Goal: Task Accomplishment & Management: Use online tool/utility

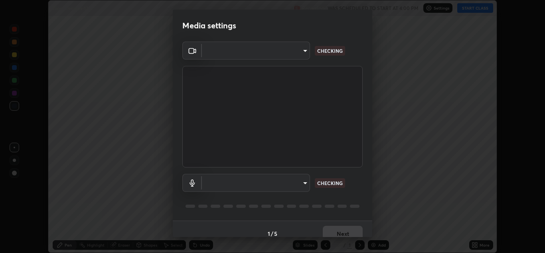
scroll to position [253, 545]
type input "b632b45ffd38abdd59198549972216b0b56846c9a96ca02d214ec0deae62491c"
type input "8eef23949d3bcf5a8e29e5a8eec0467d103540f54069910b01a1a3b6507dceb2"
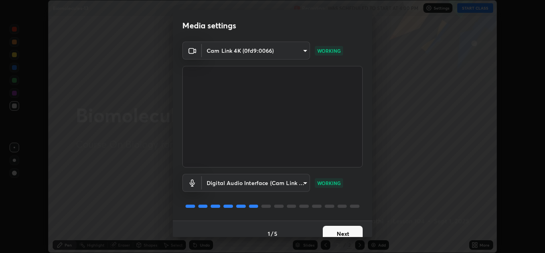
click at [348, 234] on button "Next" at bounding box center [343, 234] width 40 height 16
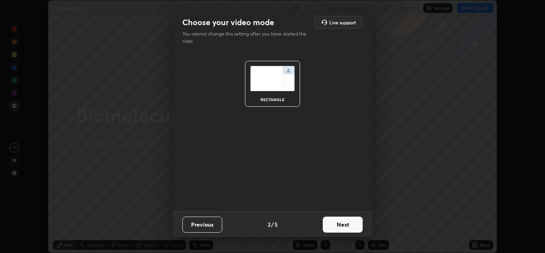
click at [349, 232] on button "Next" at bounding box center [343, 224] width 40 height 16
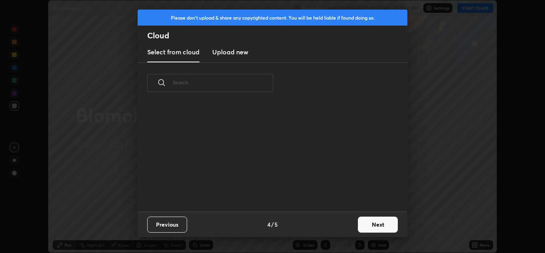
click at [358, 225] on button "Next" at bounding box center [378, 224] width 40 height 16
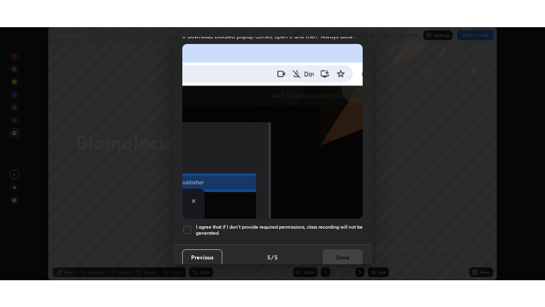
scroll to position [172, 0]
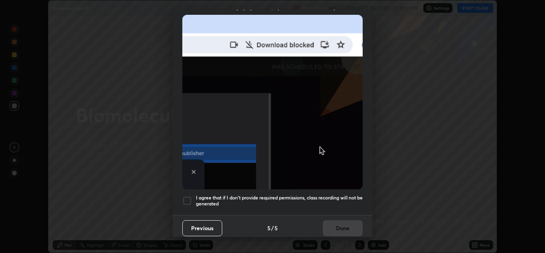
click at [339, 196] on h5 "I agree that if I don't provide required permissions, class recording will not …" at bounding box center [279, 200] width 167 height 12
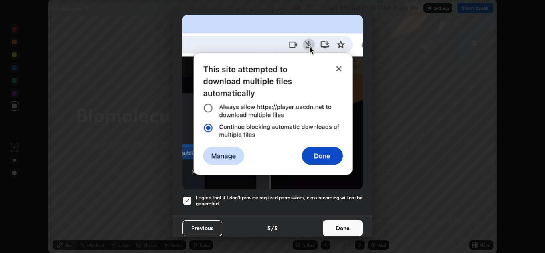
click at [345, 224] on button "Done" at bounding box center [343, 228] width 40 height 16
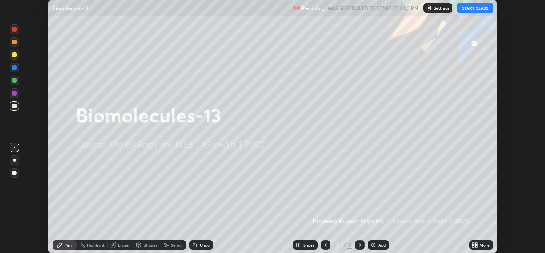
click at [473, 243] on icon at bounding box center [474, 243] width 2 height 2
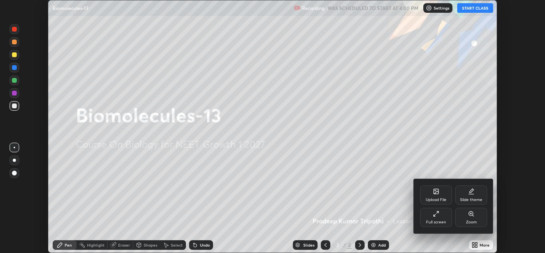
click at [430, 220] on div "Full screen" at bounding box center [436, 222] width 20 height 4
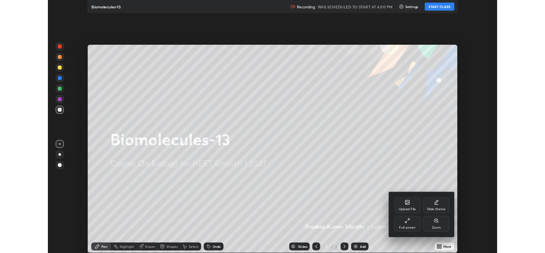
scroll to position [307, 545]
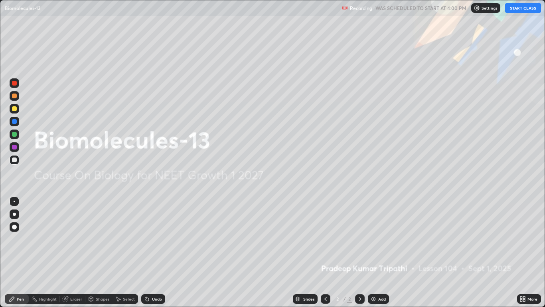
click at [525, 9] on button "START CLASS" at bounding box center [523, 8] width 36 height 10
click at [533, 252] on div "More" at bounding box center [533, 299] width 10 height 4
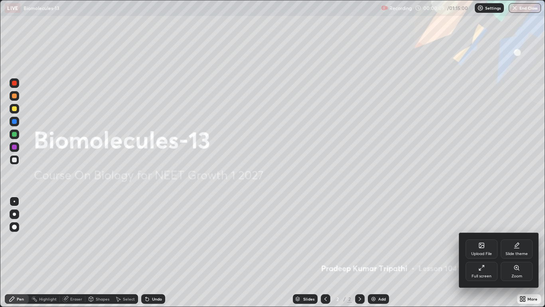
click at [485, 252] on div "Full screen" at bounding box center [482, 270] width 32 height 19
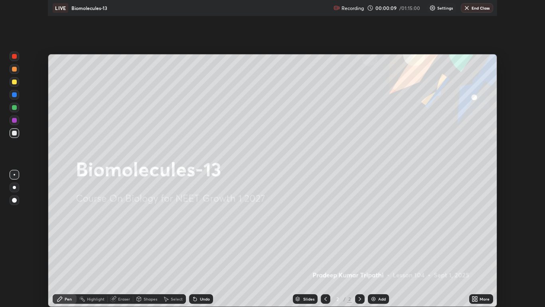
scroll to position [39668, 39376]
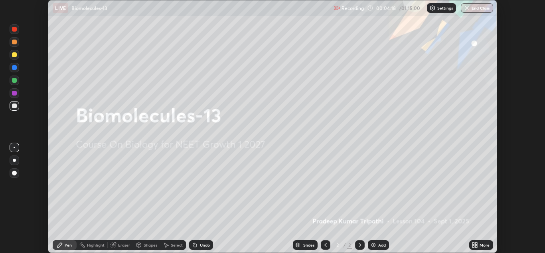
click at [374, 244] on img at bounding box center [373, 245] width 6 height 6
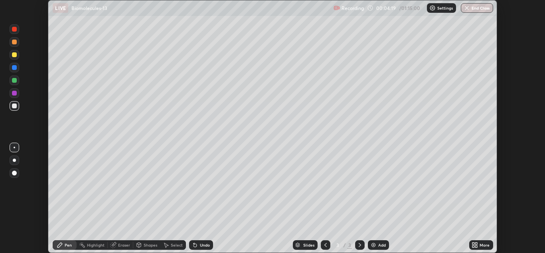
click at [374, 243] on img at bounding box center [373, 245] width 6 height 6
click at [374, 241] on div "Add" at bounding box center [378, 245] width 21 height 10
click at [324, 242] on icon at bounding box center [326, 245] width 6 height 6
click at [326, 242] on icon at bounding box center [326, 245] width 6 height 6
click at [325, 245] on icon at bounding box center [326, 245] width 6 height 6
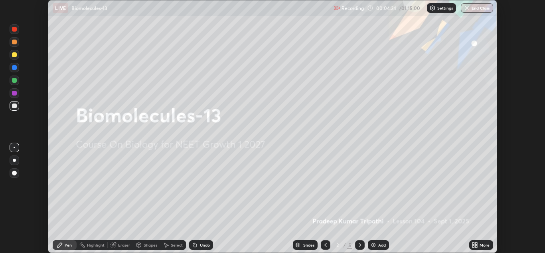
click at [474, 244] on icon at bounding box center [474, 243] width 2 height 2
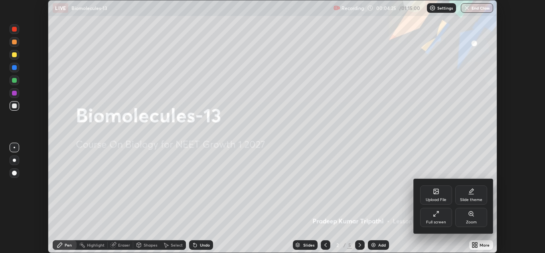
click at [440, 218] on div "Full screen" at bounding box center [436, 217] width 32 height 19
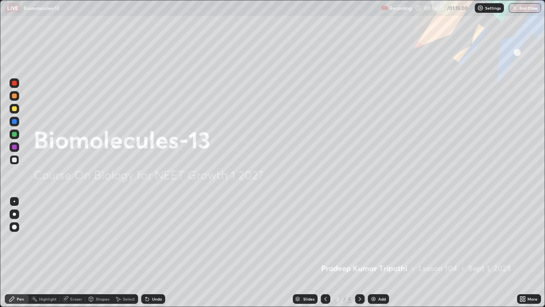
scroll to position [307, 545]
click at [360, 252] on icon at bounding box center [360, 298] width 6 height 6
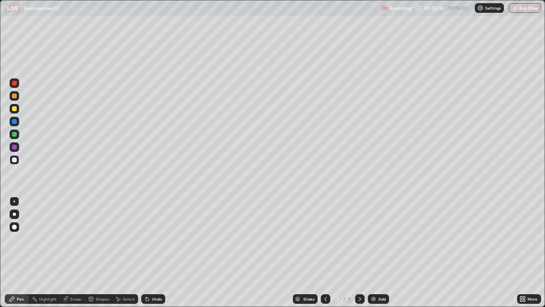
click at [16, 109] on div at bounding box center [14, 108] width 5 height 5
click at [14, 96] on div at bounding box center [14, 95] width 5 height 5
click at [13, 216] on div at bounding box center [15, 214] width 10 height 10
click at [20, 252] on div "Pen" at bounding box center [20, 299] width 7 height 4
click at [96, 252] on div "Shapes" at bounding box center [98, 299] width 27 height 10
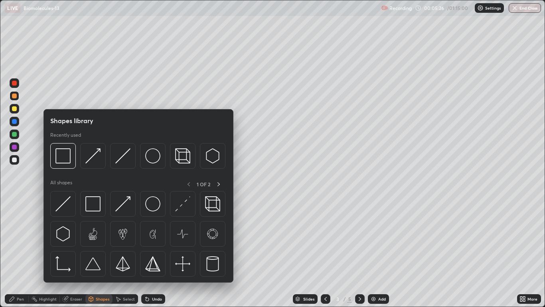
click at [76, 252] on div "Eraser" at bounding box center [76, 299] width 12 height 4
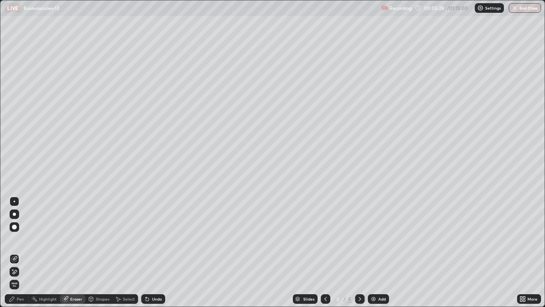
click at [106, 252] on div "Shapes" at bounding box center [103, 299] width 14 height 4
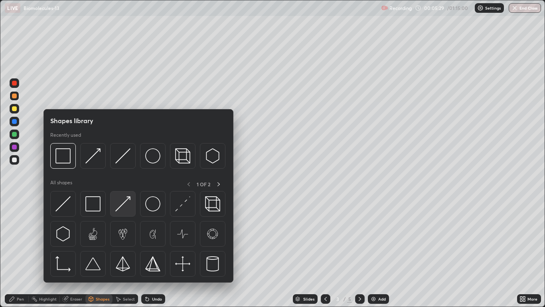
click at [127, 204] on img at bounding box center [122, 203] width 15 height 15
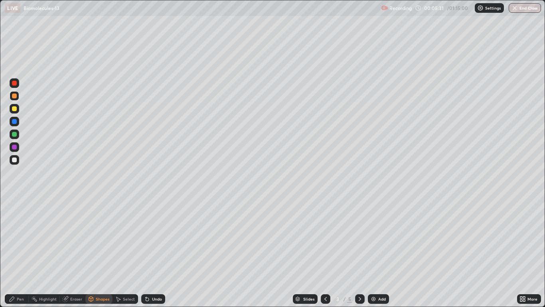
click at [14, 162] on div at bounding box center [14, 159] width 5 height 5
click at [101, 252] on div "Shapes" at bounding box center [103, 299] width 14 height 4
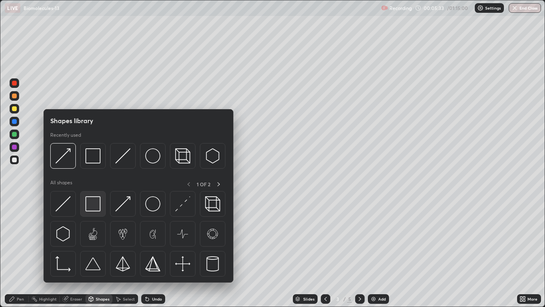
click at [97, 206] on img at bounding box center [92, 203] width 15 height 15
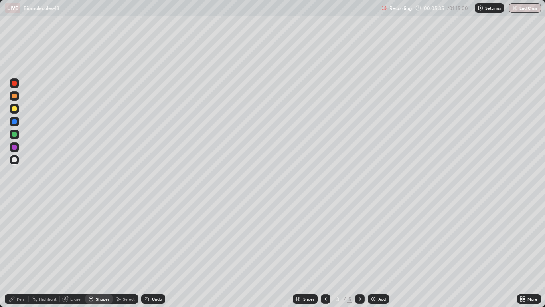
click at [14, 109] on div at bounding box center [14, 108] width 5 height 5
click at [72, 252] on div "Eraser" at bounding box center [73, 299] width 26 height 10
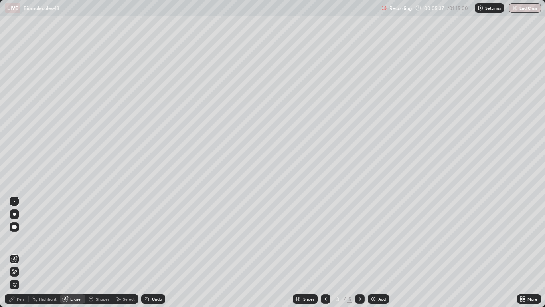
click at [13, 252] on icon at bounding box center [12, 269] width 1 height 1
click at [99, 252] on div "Shapes" at bounding box center [103, 299] width 14 height 4
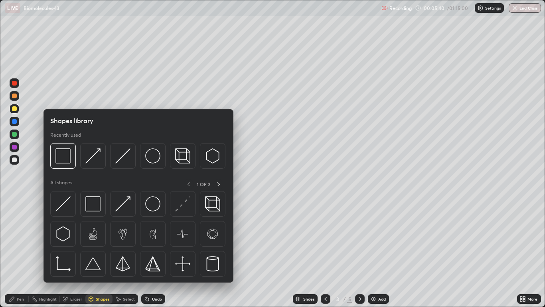
click at [21, 252] on div "Pen" at bounding box center [20, 299] width 7 height 4
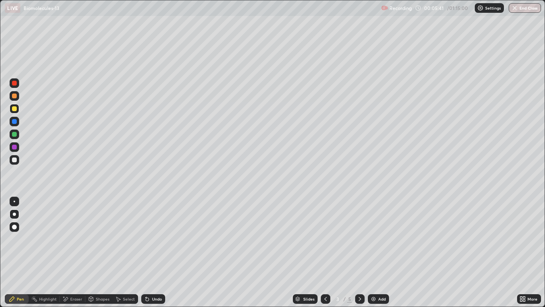
click at [16, 110] on div at bounding box center [14, 108] width 5 height 5
click at [16, 163] on div at bounding box center [15, 160] width 10 height 10
click at [19, 111] on div at bounding box center [15, 109] width 10 height 10
click at [104, 252] on div "Shapes" at bounding box center [103, 299] width 14 height 4
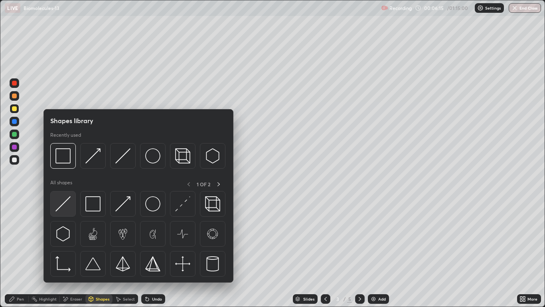
click at [71, 208] on img at bounding box center [62, 203] width 15 height 15
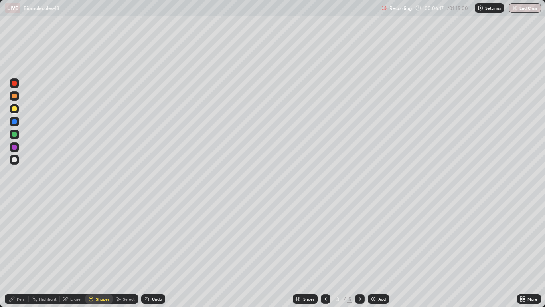
click at [18, 252] on div "Pen" at bounding box center [20, 299] width 7 height 4
click at [99, 252] on div "Shapes" at bounding box center [103, 299] width 14 height 4
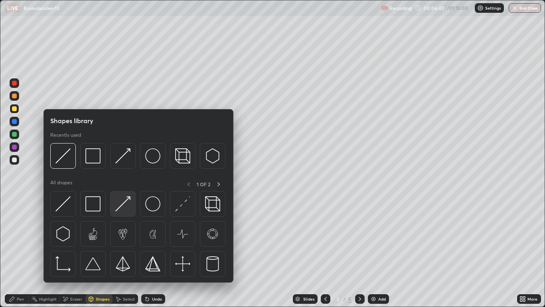
click at [125, 206] on img at bounding box center [122, 203] width 15 height 15
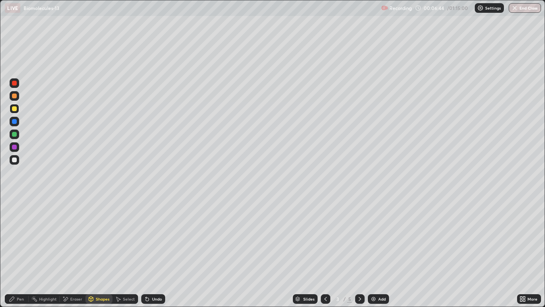
click at [20, 252] on div "Pen" at bounding box center [17, 299] width 24 height 10
click at [69, 252] on div "Eraser" at bounding box center [73, 299] width 26 height 10
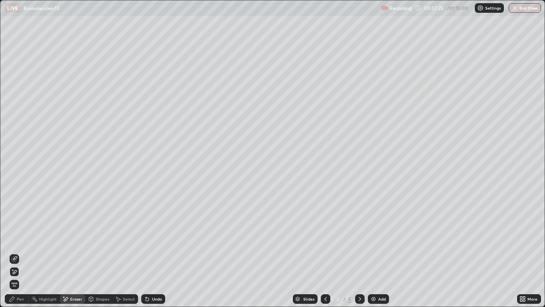
click at [13, 252] on icon at bounding box center [12, 269] width 1 height 1
click at [76, 252] on div "Eraser" at bounding box center [76, 299] width 12 height 4
click at [101, 252] on div "Shapes" at bounding box center [103, 299] width 14 height 4
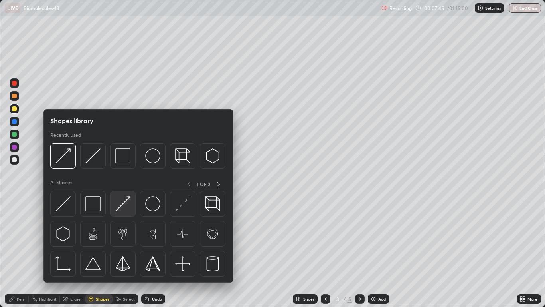
click at [125, 208] on img at bounding box center [122, 203] width 15 height 15
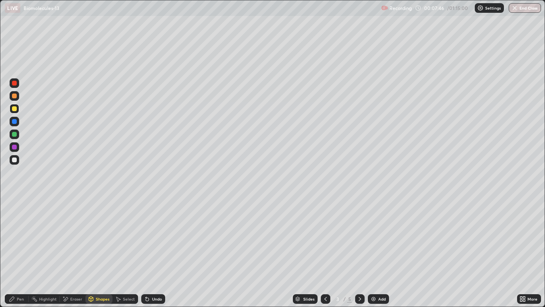
click at [16, 97] on div at bounding box center [14, 95] width 5 height 5
click at [16, 252] on div "Pen" at bounding box center [17, 299] width 24 height 10
click at [15, 161] on div at bounding box center [14, 159] width 5 height 5
click at [96, 252] on div "Shapes" at bounding box center [103, 299] width 14 height 4
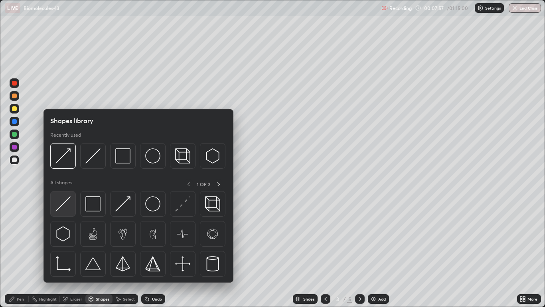
click at [65, 204] on img at bounding box center [62, 203] width 15 height 15
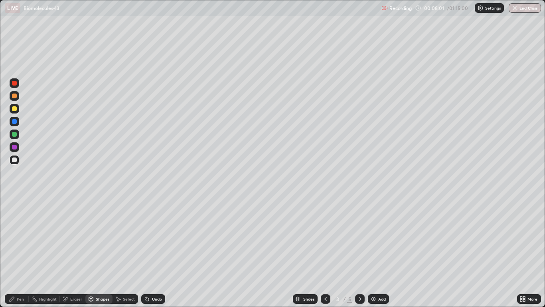
click at [20, 252] on div "Pen" at bounding box center [20, 299] width 7 height 4
click at [15, 110] on div at bounding box center [14, 108] width 5 height 5
click at [16, 160] on div at bounding box center [14, 159] width 5 height 5
click at [99, 252] on div "Shapes" at bounding box center [103, 299] width 14 height 4
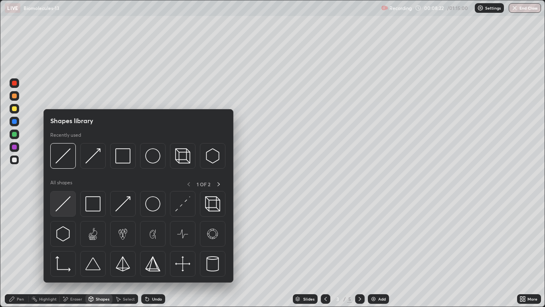
click at [65, 209] on img at bounding box center [62, 203] width 15 height 15
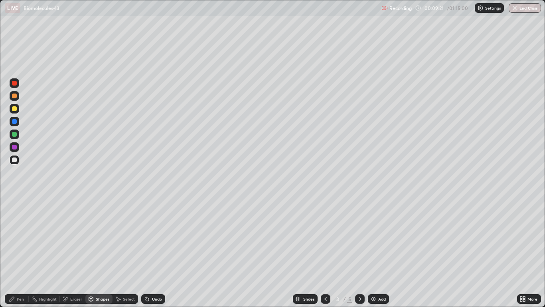
click at [16, 110] on div at bounding box center [14, 108] width 5 height 5
click at [23, 252] on div "Pen" at bounding box center [20, 299] width 7 height 4
click at [18, 159] on div at bounding box center [15, 160] width 10 height 10
click at [102, 252] on div "Shapes" at bounding box center [103, 299] width 14 height 4
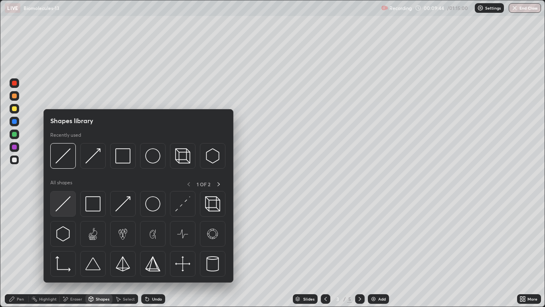
click at [70, 207] on img at bounding box center [62, 203] width 15 height 15
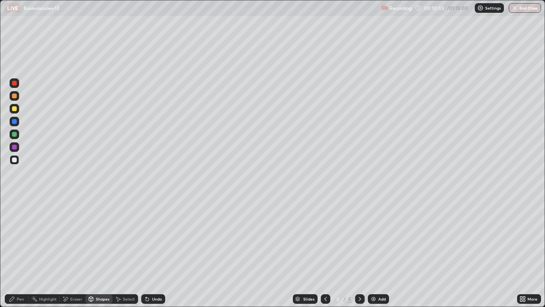
click at [23, 252] on div "Pen" at bounding box center [20, 299] width 7 height 4
click at [17, 111] on div at bounding box center [15, 109] width 10 height 10
click at [105, 252] on div "Shapes" at bounding box center [103, 299] width 14 height 4
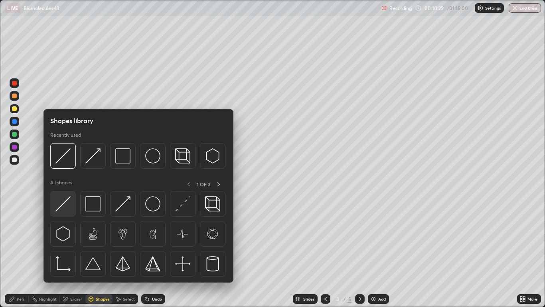
click at [62, 209] on img at bounding box center [62, 203] width 15 height 15
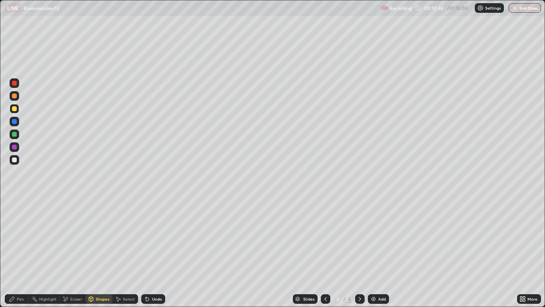
click at [12, 163] on div at bounding box center [15, 160] width 10 height 10
click at [20, 252] on div "Pen" at bounding box center [20, 299] width 7 height 4
click at [14, 109] on div at bounding box center [14, 108] width 5 height 5
click at [92, 252] on icon at bounding box center [91, 298] width 6 height 6
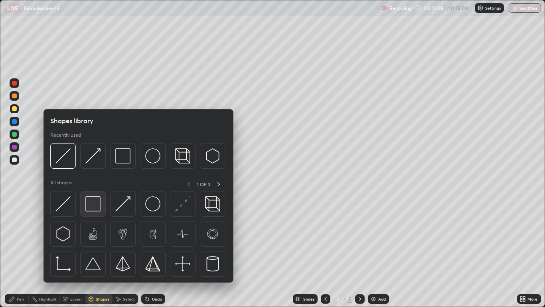
click at [95, 207] on img at bounding box center [92, 203] width 15 height 15
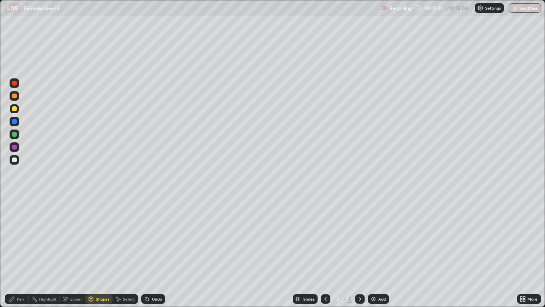
click at [76, 252] on div "Eraser" at bounding box center [76, 299] width 12 height 4
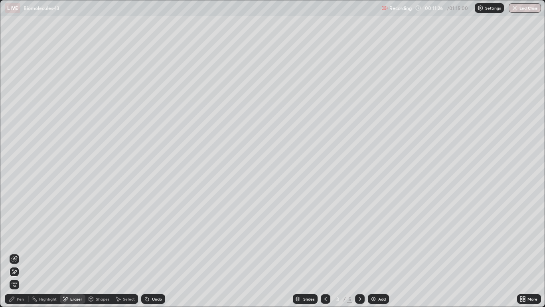
click at [18, 252] on div "Pen" at bounding box center [20, 299] width 7 height 4
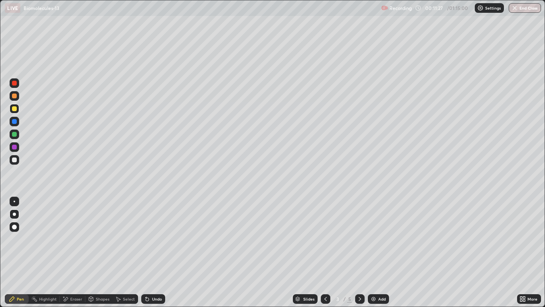
click at [14, 111] on div at bounding box center [14, 108] width 5 height 5
click at [16, 159] on div at bounding box center [14, 159] width 5 height 5
click at [105, 252] on div "Shapes" at bounding box center [103, 299] width 14 height 4
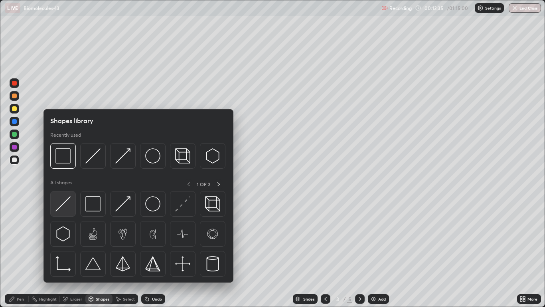
click at [73, 207] on div at bounding box center [63, 204] width 26 height 26
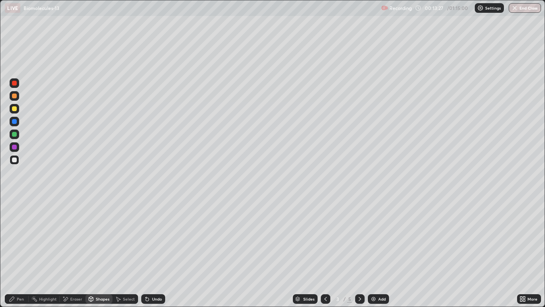
click at [101, 252] on div "Shapes" at bounding box center [103, 299] width 14 height 4
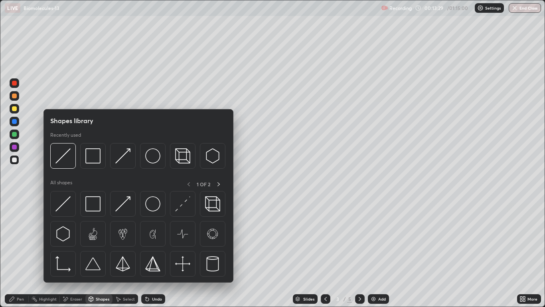
click at [19, 252] on div "Pen" at bounding box center [20, 299] width 7 height 4
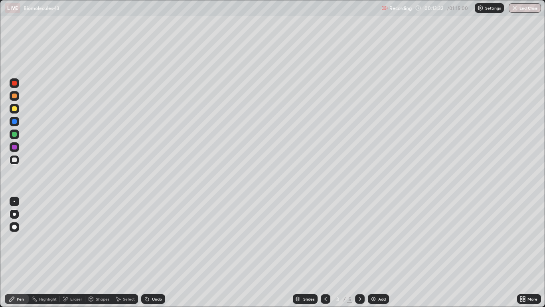
click at [16, 109] on div at bounding box center [14, 108] width 5 height 5
click at [16, 160] on div at bounding box center [14, 159] width 5 height 5
click at [103, 252] on div "Shapes" at bounding box center [103, 299] width 14 height 4
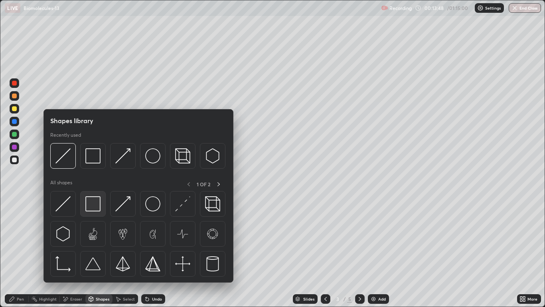
click at [98, 206] on img at bounding box center [92, 203] width 15 height 15
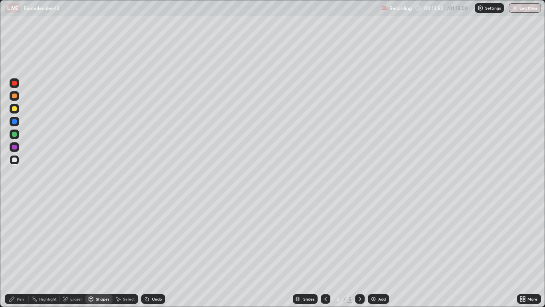
click at [101, 252] on div "Shapes" at bounding box center [103, 299] width 14 height 4
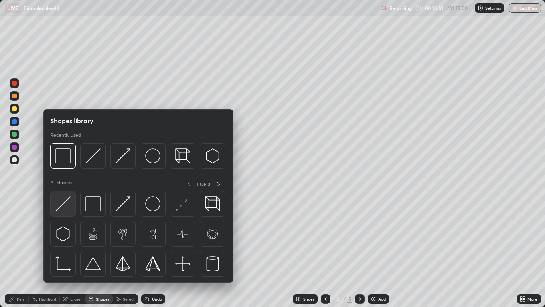
click at [64, 206] on img at bounding box center [62, 203] width 15 height 15
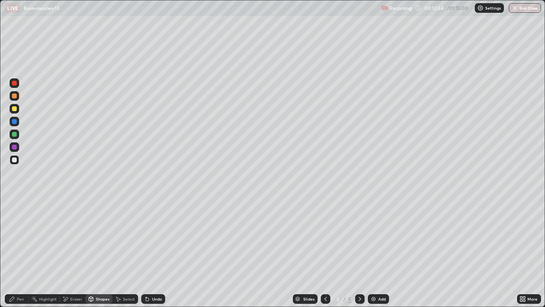
click at [20, 252] on div "Pen" at bounding box center [20, 299] width 7 height 4
click at [14, 96] on div at bounding box center [14, 95] width 5 height 5
click at [18, 161] on div at bounding box center [15, 160] width 10 height 10
click at [101, 252] on div "Shapes" at bounding box center [103, 299] width 14 height 4
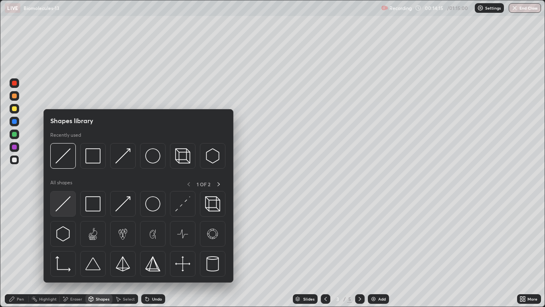
click at [73, 207] on div at bounding box center [63, 204] width 26 height 26
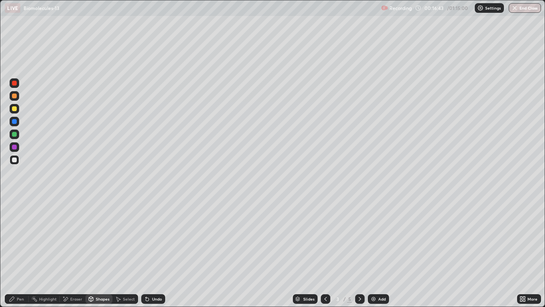
click at [360, 252] on icon at bounding box center [360, 298] width 6 height 6
click at [16, 161] on div at bounding box center [14, 159] width 5 height 5
click at [22, 252] on div "Pen" at bounding box center [20, 299] width 7 height 4
click at [98, 252] on div "Shapes" at bounding box center [103, 299] width 14 height 4
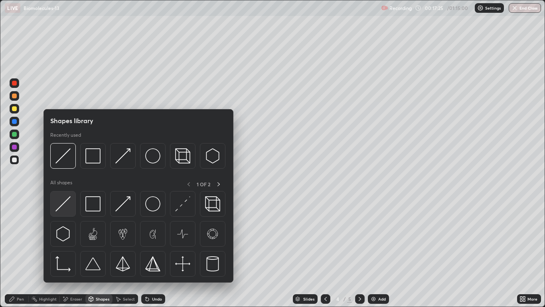
click at [68, 206] on img at bounding box center [62, 203] width 15 height 15
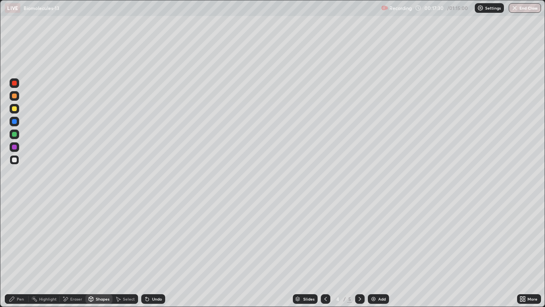
click at [26, 252] on div "Pen" at bounding box center [17, 299] width 24 height 10
click at [76, 252] on div "Eraser" at bounding box center [76, 299] width 12 height 4
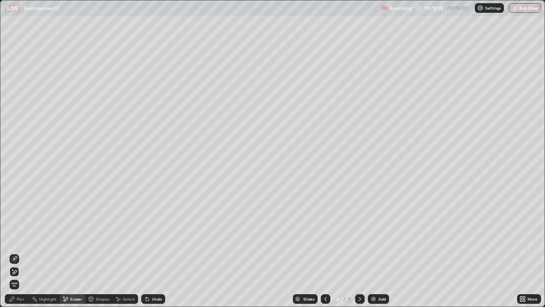
click at [25, 252] on div "Pen" at bounding box center [17, 299] width 24 height 10
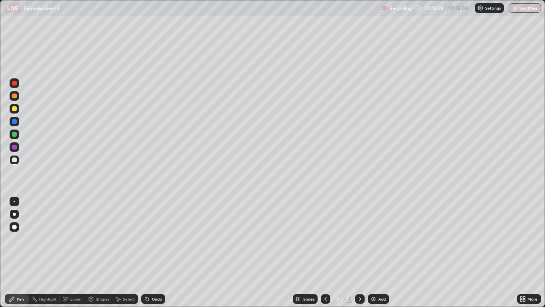
click at [16, 158] on div at bounding box center [14, 159] width 5 height 5
click at [73, 252] on div "Eraser" at bounding box center [76, 299] width 12 height 4
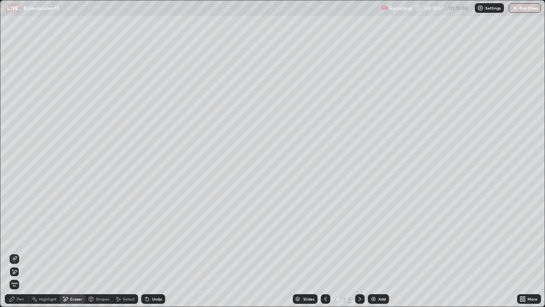
click at [20, 252] on div "Pen" at bounding box center [17, 299] width 24 height 10
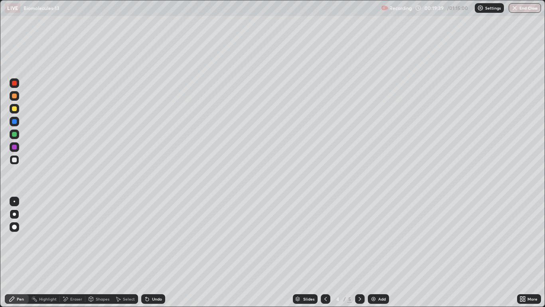
click at [81, 252] on div "Eraser" at bounding box center [73, 299] width 26 height 10
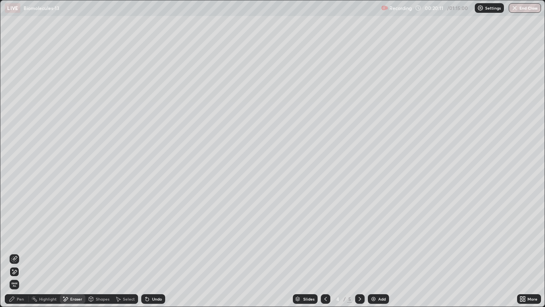
click at [75, 252] on div "Eraser" at bounding box center [76, 299] width 12 height 4
click at [14, 252] on span "Erase all" at bounding box center [14, 284] width 9 height 5
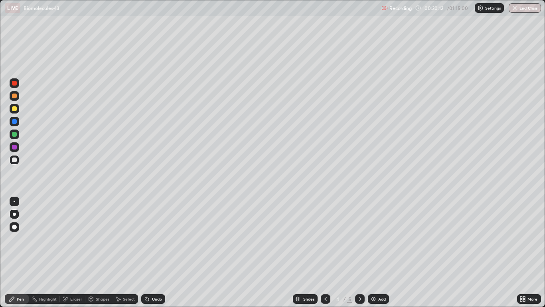
click at [20, 252] on div "Pen" at bounding box center [20, 299] width 7 height 4
click at [325, 252] on icon at bounding box center [326, 298] width 6 height 6
click at [360, 252] on icon at bounding box center [360, 298] width 6 height 6
click at [24, 252] on div "Pen" at bounding box center [20, 299] width 7 height 4
click at [15, 109] on div at bounding box center [14, 108] width 5 height 5
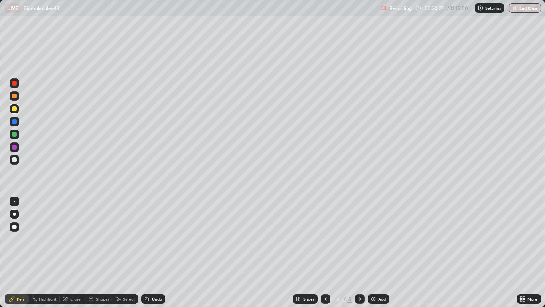
click at [102, 252] on div "Shapes" at bounding box center [103, 299] width 14 height 4
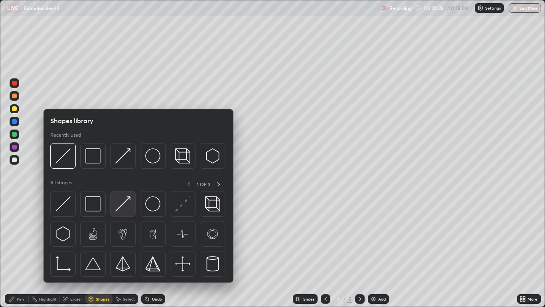
click at [123, 210] on img at bounding box center [122, 203] width 15 height 15
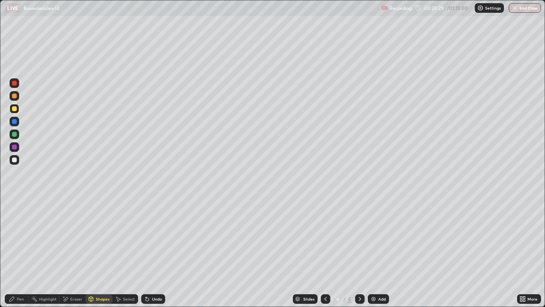
click at [17, 252] on div "Pen" at bounding box center [20, 299] width 7 height 4
click at [18, 252] on div "Pen" at bounding box center [20, 299] width 7 height 4
click at [14, 97] on div at bounding box center [14, 95] width 5 height 5
click at [81, 252] on div "Eraser" at bounding box center [76, 299] width 12 height 4
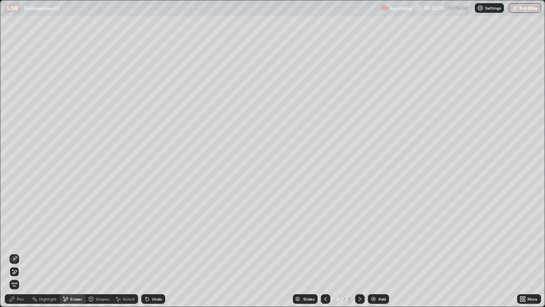
click at [102, 252] on div "Shapes" at bounding box center [103, 299] width 14 height 4
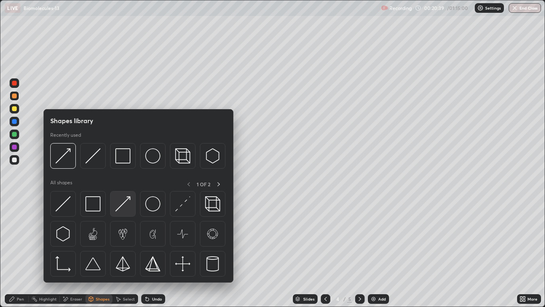
click at [123, 203] on img at bounding box center [122, 203] width 15 height 15
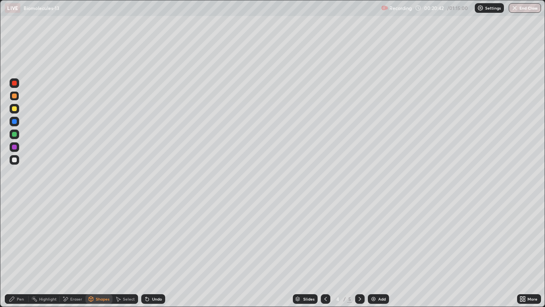
click at [24, 252] on div "Pen" at bounding box center [20, 299] width 7 height 4
click at [16, 160] on div at bounding box center [14, 159] width 5 height 5
click at [103, 252] on div "Shapes" at bounding box center [103, 299] width 14 height 4
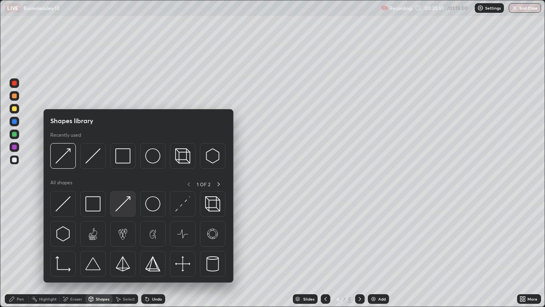
click at [121, 205] on img at bounding box center [122, 203] width 15 height 15
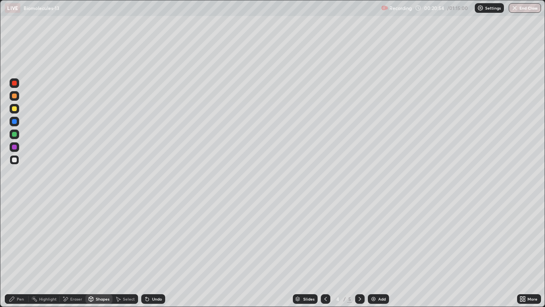
click at [20, 252] on div "Pen" at bounding box center [20, 299] width 7 height 4
click at [103, 252] on div "Shapes" at bounding box center [103, 299] width 14 height 4
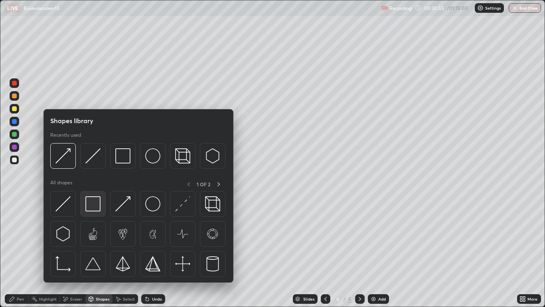
click at [96, 207] on img at bounding box center [92, 203] width 15 height 15
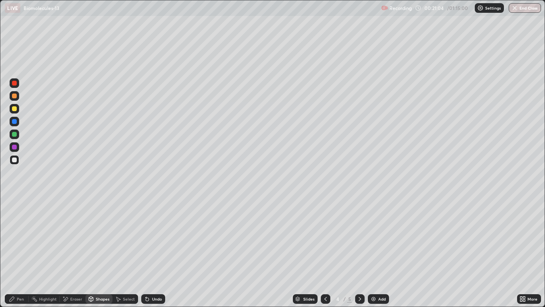
click at [99, 252] on div "Shapes" at bounding box center [98, 299] width 27 height 10
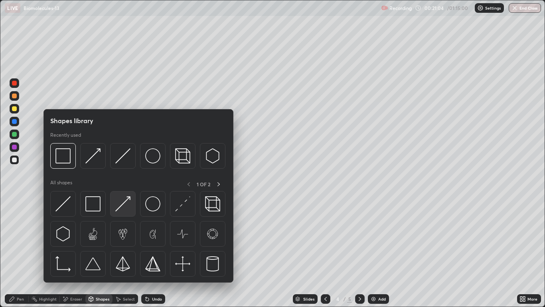
click at [129, 208] on img at bounding box center [122, 203] width 15 height 15
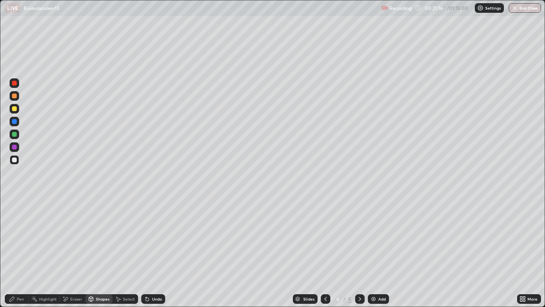
click at [16, 109] on div at bounding box center [14, 108] width 5 height 5
click at [75, 252] on div "Eraser" at bounding box center [76, 299] width 12 height 4
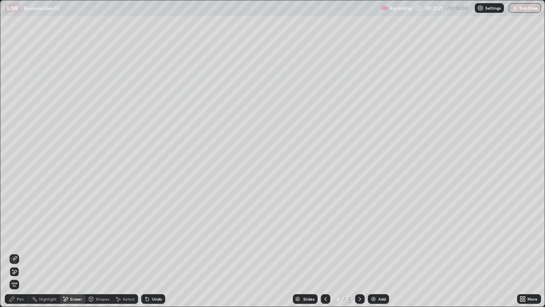
click at [17, 252] on div "Pen" at bounding box center [20, 299] width 7 height 4
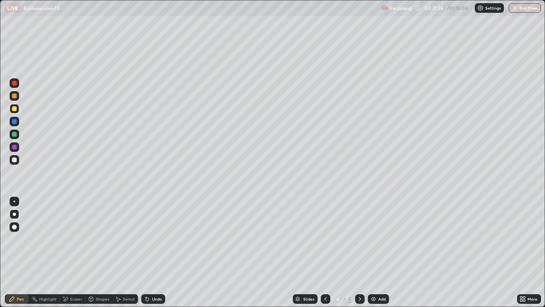
click at [12, 159] on div at bounding box center [14, 159] width 5 height 5
click at [101, 252] on div "Shapes" at bounding box center [103, 299] width 14 height 4
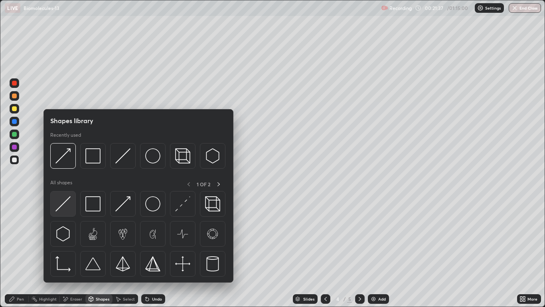
click at [68, 205] on img at bounding box center [62, 203] width 15 height 15
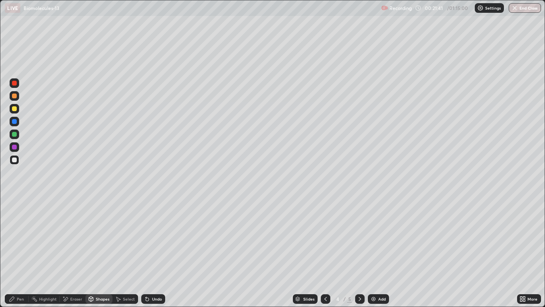
click at [22, 252] on div "Pen" at bounding box center [20, 299] width 7 height 4
click at [16, 110] on div at bounding box center [14, 108] width 5 height 5
click at [79, 252] on div "Eraser" at bounding box center [76, 299] width 12 height 4
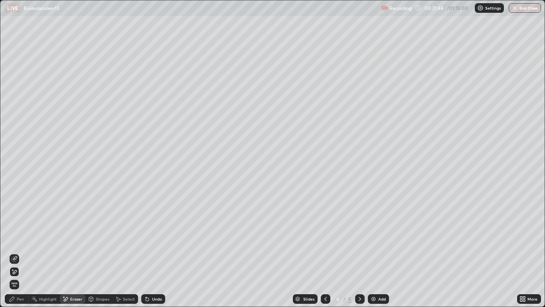
click at [16, 252] on icon at bounding box center [15, 271] width 4 height 4
click at [17, 252] on div "Pen" at bounding box center [17, 299] width 24 height 10
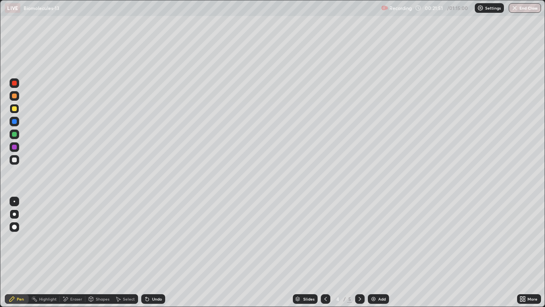
click at [15, 161] on div at bounding box center [14, 159] width 5 height 5
click at [14, 160] on div at bounding box center [14, 159] width 5 height 5
click at [103, 252] on div "Shapes" at bounding box center [103, 299] width 14 height 4
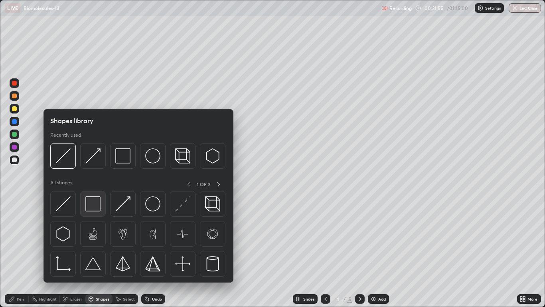
click at [96, 204] on img at bounding box center [92, 203] width 15 height 15
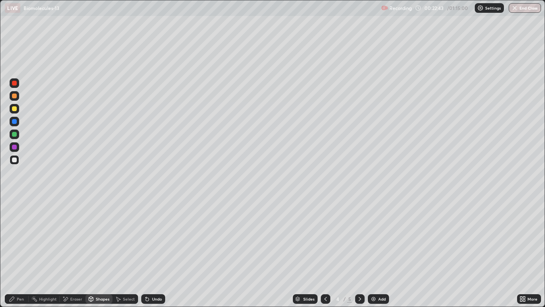
click at [15, 109] on div at bounding box center [14, 108] width 5 height 5
click at [21, 252] on div "Pen" at bounding box center [17, 299] width 24 height 10
click at [101, 252] on div "Shapes" at bounding box center [103, 299] width 14 height 4
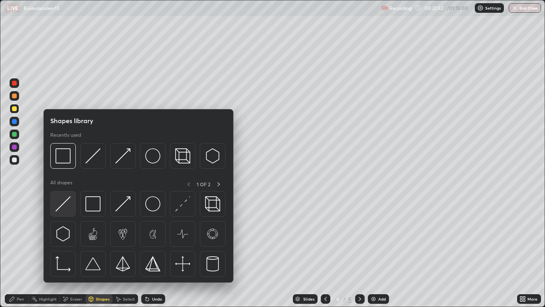
click at [71, 206] on div at bounding box center [63, 204] width 26 height 26
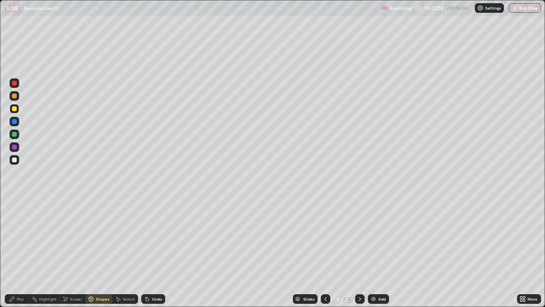
click at [18, 252] on div "Pen" at bounding box center [20, 299] width 7 height 4
click at [14, 161] on div at bounding box center [14, 159] width 5 height 5
click at [13, 135] on div at bounding box center [14, 134] width 5 height 5
click at [14, 99] on div at bounding box center [15, 96] width 10 height 10
click at [104, 252] on div "Shapes" at bounding box center [103, 299] width 14 height 4
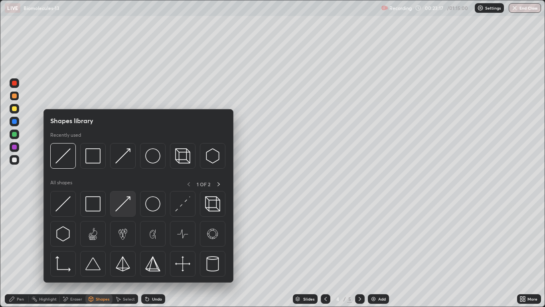
click at [127, 206] on img at bounding box center [122, 203] width 15 height 15
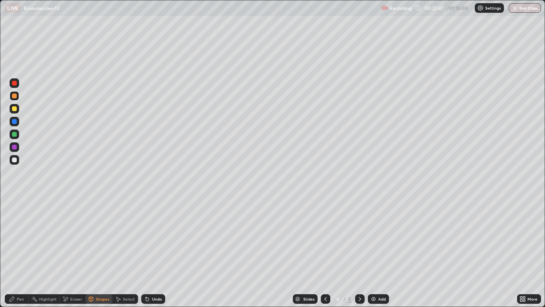
click at [15, 97] on div at bounding box center [14, 95] width 5 height 5
click at [22, 252] on div "Pen" at bounding box center [20, 299] width 7 height 4
click at [16, 111] on div at bounding box center [14, 108] width 5 height 5
click at [101, 252] on div "Shapes" at bounding box center [98, 299] width 27 height 10
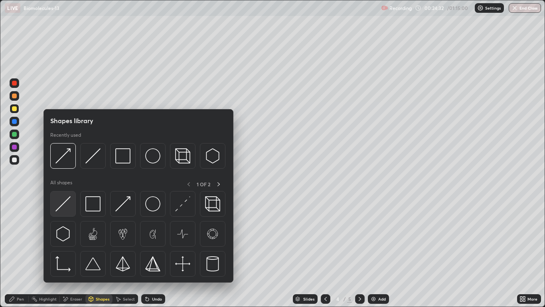
click at [69, 210] on img at bounding box center [62, 203] width 15 height 15
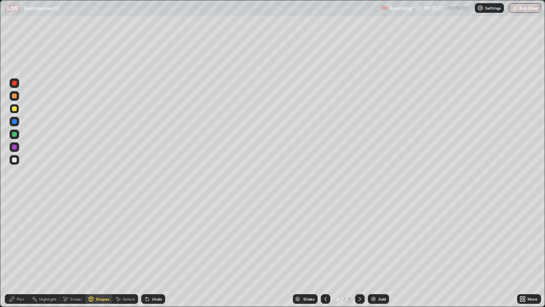
click at [71, 252] on div "Eraser" at bounding box center [76, 299] width 12 height 4
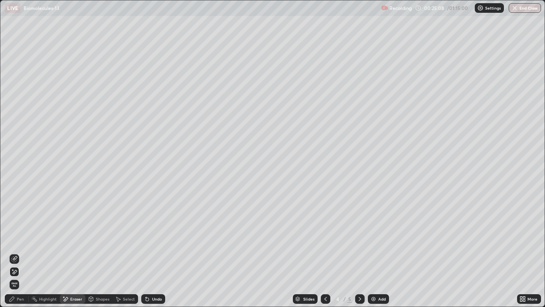
click at [20, 252] on div "Pen" at bounding box center [17, 299] width 24 height 10
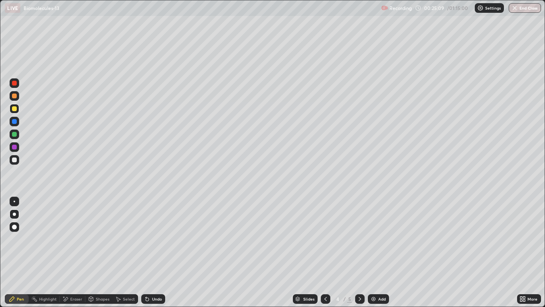
click at [15, 160] on div at bounding box center [14, 159] width 5 height 5
click at [16, 111] on div at bounding box center [15, 109] width 10 height 10
click at [103, 252] on div "Shapes" at bounding box center [103, 299] width 14 height 4
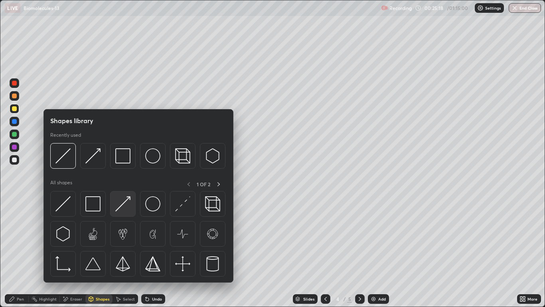
click at [123, 208] on img at bounding box center [122, 203] width 15 height 15
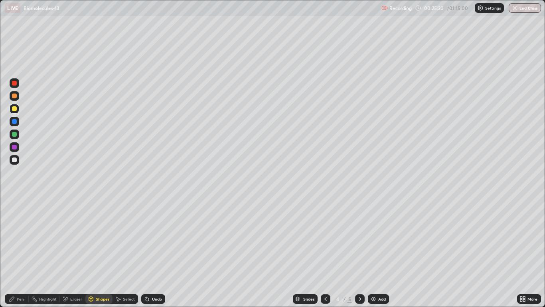
click at [102, 252] on div "Shapes" at bounding box center [103, 299] width 14 height 4
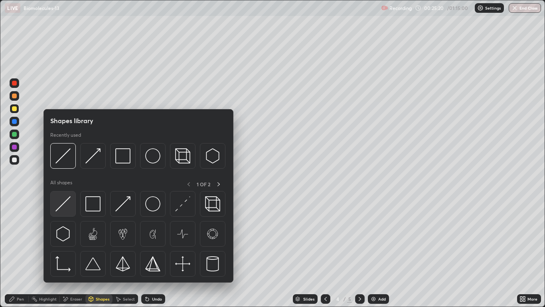
click at [69, 206] on img at bounding box center [62, 203] width 15 height 15
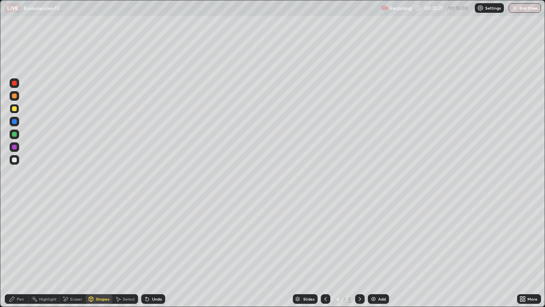
click at [22, 252] on div "Pen" at bounding box center [20, 299] width 7 height 4
click at [14, 147] on div at bounding box center [14, 147] width 5 height 5
click at [15, 109] on div at bounding box center [14, 108] width 5 height 5
click at [14, 160] on div at bounding box center [14, 159] width 5 height 5
click at [16, 112] on div at bounding box center [15, 109] width 10 height 10
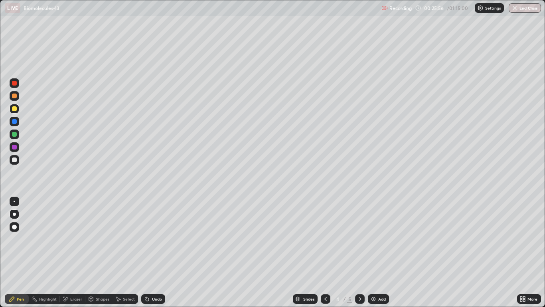
click at [102, 252] on div "Shapes" at bounding box center [103, 299] width 14 height 4
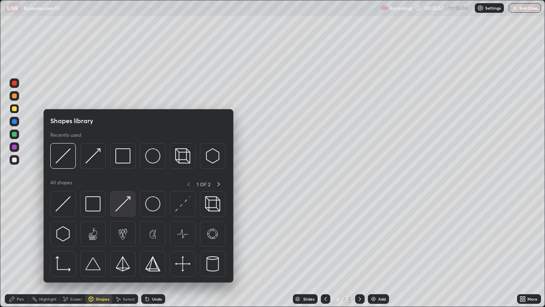
click at [121, 206] on img at bounding box center [122, 203] width 15 height 15
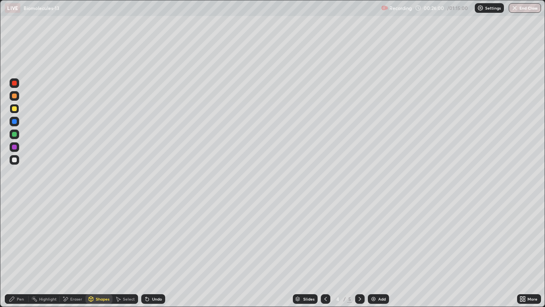
click at [73, 252] on div "Eraser" at bounding box center [76, 299] width 12 height 4
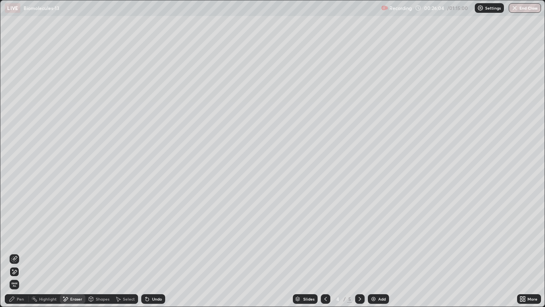
click at [21, 252] on div "Pen" at bounding box center [20, 299] width 7 height 4
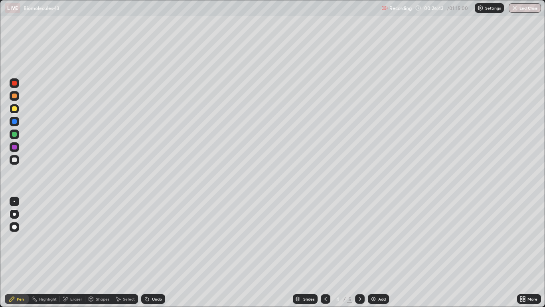
click at [15, 159] on div at bounding box center [14, 159] width 5 height 5
click at [102, 252] on div "Shapes" at bounding box center [103, 299] width 14 height 4
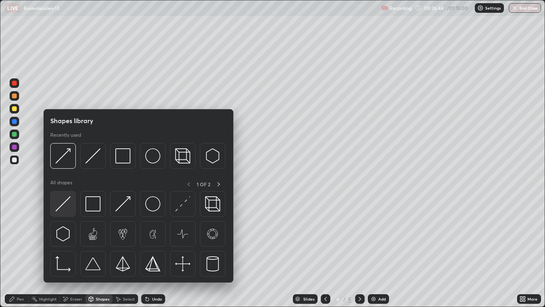
click at [72, 209] on div at bounding box center [63, 204] width 26 height 26
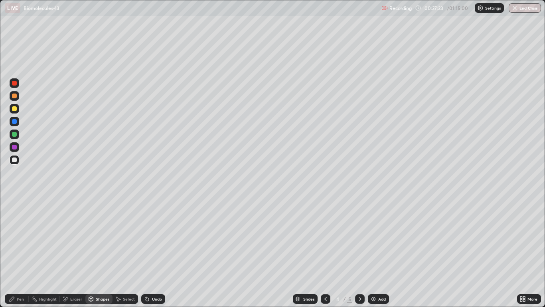
click at [101, 252] on div "Shapes" at bounding box center [103, 299] width 14 height 4
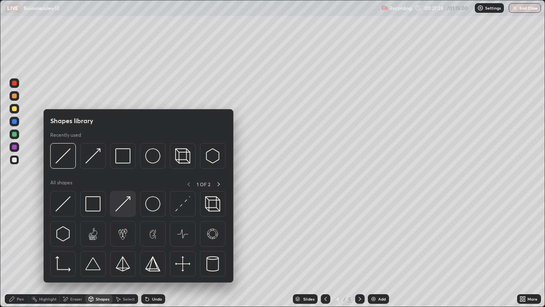
click at [126, 208] on img at bounding box center [122, 203] width 15 height 15
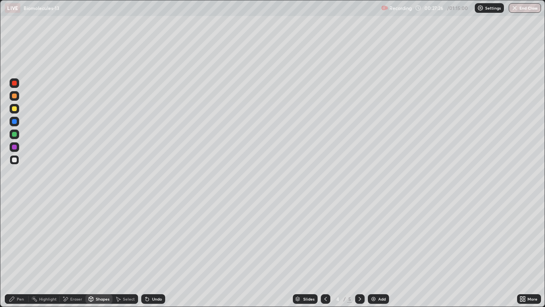
click at [14, 98] on div at bounding box center [14, 95] width 5 height 5
click at [75, 252] on div "Eraser" at bounding box center [76, 299] width 12 height 4
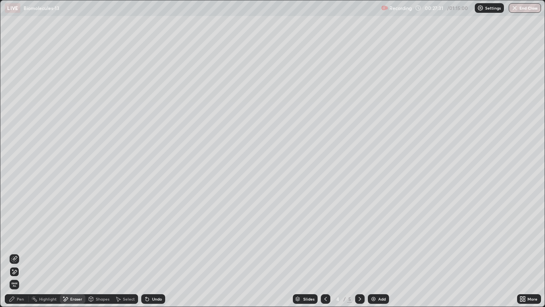
click at [101, 252] on div "Shapes" at bounding box center [98, 299] width 27 height 10
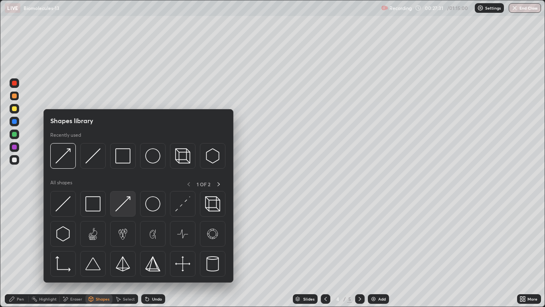
click at [125, 206] on img at bounding box center [122, 203] width 15 height 15
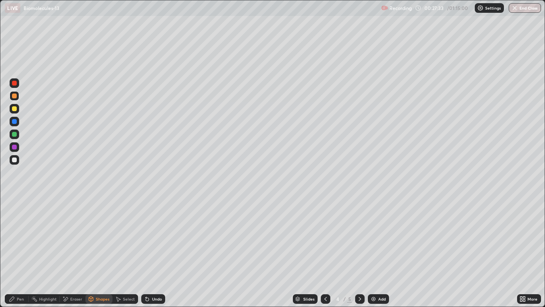
click at [20, 252] on div "Pen" at bounding box center [20, 299] width 7 height 4
click at [21, 252] on div "Pen" at bounding box center [20, 299] width 7 height 4
click at [18, 161] on div at bounding box center [15, 160] width 10 height 10
click at [105, 252] on div "Shapes" at bounding box center [103, 299] width 14 height 4
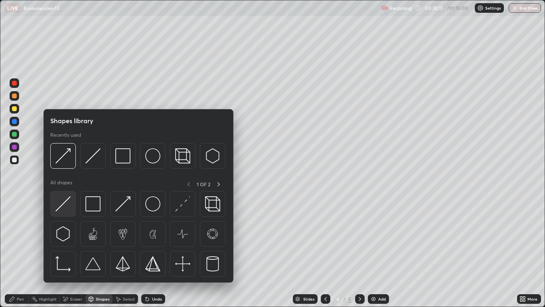
click at [72, 206] on div at bounding box center [63, 204] width 26 height 26
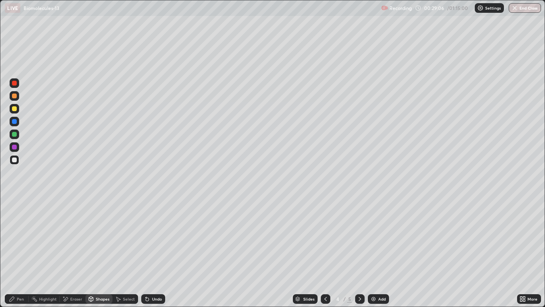
click at [359, 252] on icon at bounding box center [360, 298] width 6 height 6
click at [325, 252] on icon at bounding box center [326, 298] width 6 height 6
click at [358, 252] on icon at bounding box center [360, 298] width 6 height 6
click at [14, 109] on div at bounding box center [14, 108] width 5 height 5
click at [23, 252] on div "Pen" at bounding box center [20, 299] width 7 height 4
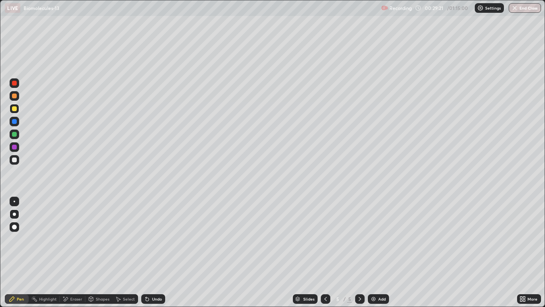
click at [103, 252] on div "Shapes" at bounding box center [103, 299] width 14 height 4
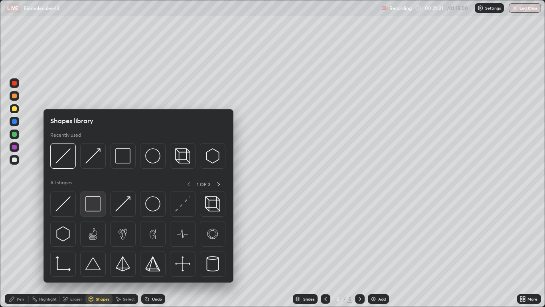
click at [93, 204] on img at bounding box center [92, 203] width 15 height 15
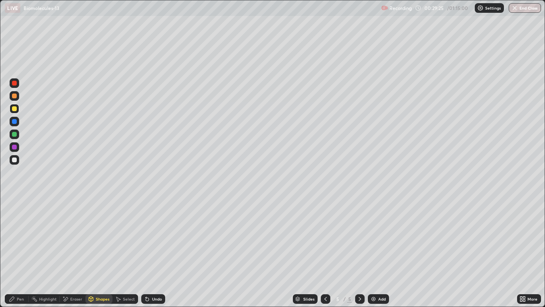
click at [20, 252] on div "Pen" at bounding box center [20, 299] width 7 height 4
click at [15, 161] on div at bounding box center [14, 159] width 5 height 5
click at [73, 252] on div "Eraser" at bounding box center [76, 299] width 12 height 4
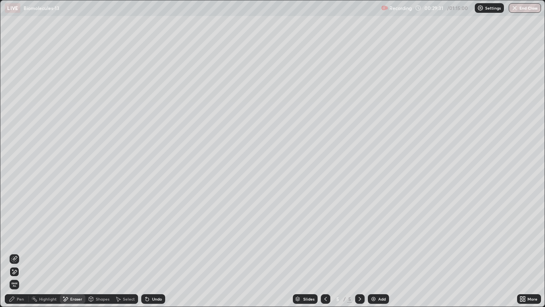
click at [18, 252] on div at bounding box center [15, 272] width 10 height 10
click at [101, 252] on div "Shapes" at bounding box center [103, 299] width 14 height 4
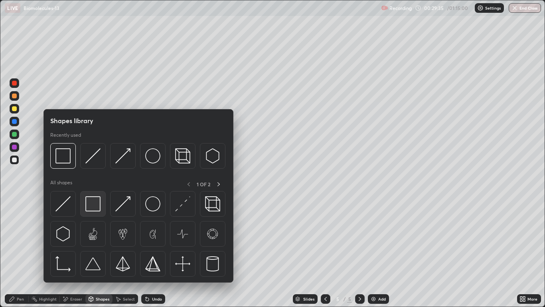
click at [99, 202] on img at bounding box center [92, 203] width 15 height 15
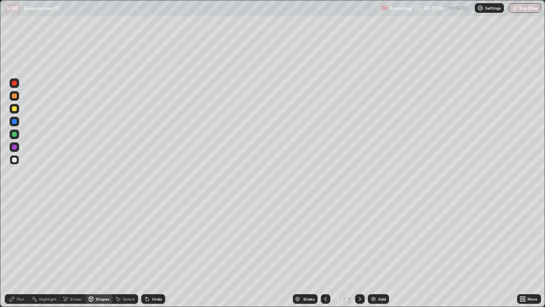
click at [15, 159] on div at bounding box center [14, 159] width 5 height 5
click at [102, 252] on div "Shapes" at bounding box center [103, 299] width 14 height 4
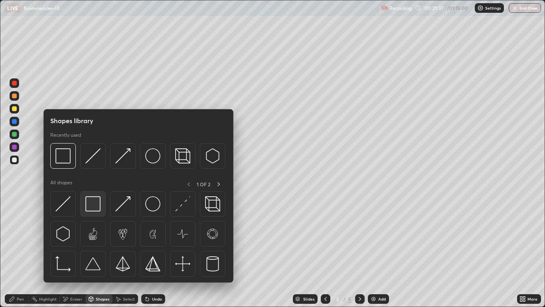
click at [93, 203] on img at bounding box center [92, 203] width 15 height 15
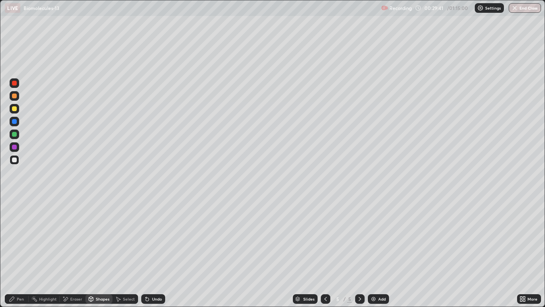
click at [104, 252] on div "Shapes" at bounding box center [103, 299] width 14 height 4
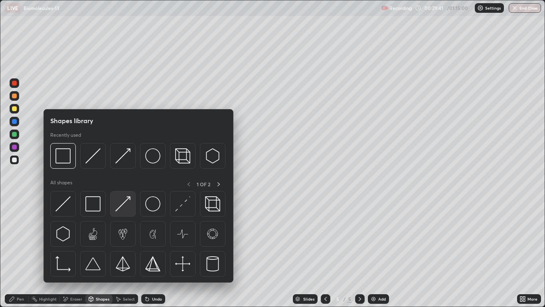
click at [128, 209] on img at bounding box center [122, 203] width 15 height 15
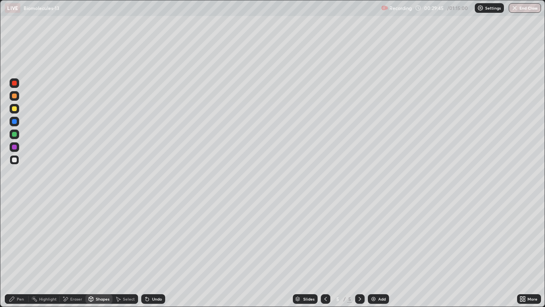
click at [14, 111] on div at bounding box center [14, 108] width 5 height 5
click at [17, 252] on div "Pen" at bounding box center [17, 299] width 24 height 10
click at [16, 160] on div at bounding box center [14, 159] width 5 height 5
click at [99, 252] on div "Shapes" at bounding box center [103, 299] width 14 height 4
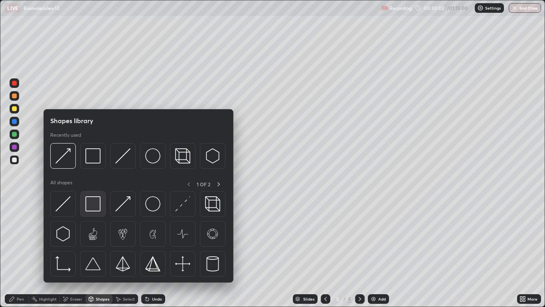
click at [95, 208] on img at bounding box center [92, 203] width 15 height 15
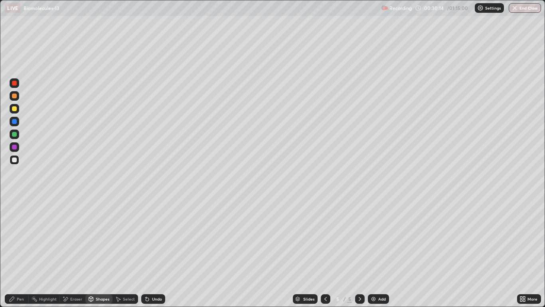
click at [14, 96] on div at bounding box center [14, 95] width 5 height 5
click at [73, 252] on div "Eraser" at bounding box center [76, 299] width 12 height 4
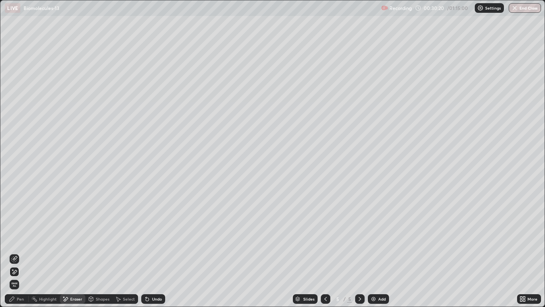
click at [20, 252] on div "Pen" at bounding box center [17, 299] width 24 height 10
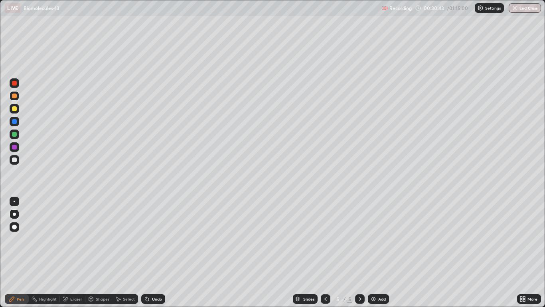
click at [15, 110] on div at bounding box center [14, 108] width 5 height 5
click at [19, 252] on div "Pen" at bounding box center [20, 299] width 7 height 4
click at [104, 252] on div "Shapes" at bounding box center [103, 299] width 14 height 4
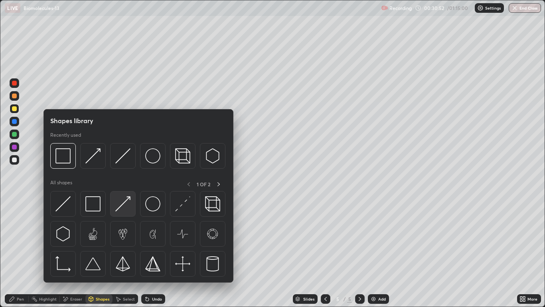
click at [127, 210] on img at bounding box center [122, 203] width 15 height 15
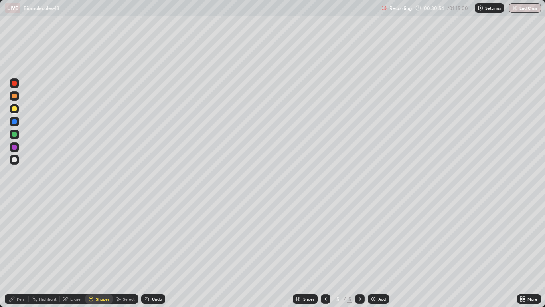
click at [21, 252] on div "Pen" at bounding box center [20, 299] width 7 height 4
click at [14, 97] on div at bounding box center [14, 95] width 5 height 5
click at [15, 96] on div at bounding box center [14, 95] width 5 height 5
click at [19, 252] on div "Pen" at bounding box center [20, 299] width 7 height 4
click at [15, 160] on div at bounding box center [14, 159] width 5 height 5
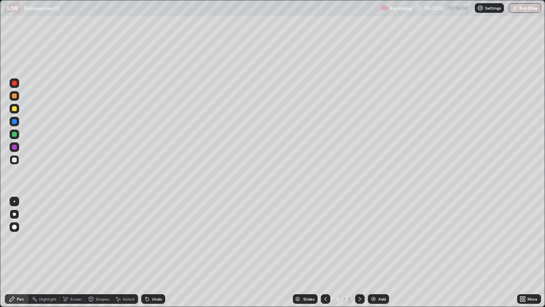
click at [101, 252] on div "Shapes" at bounding box center [103, 299] width 14 height 4
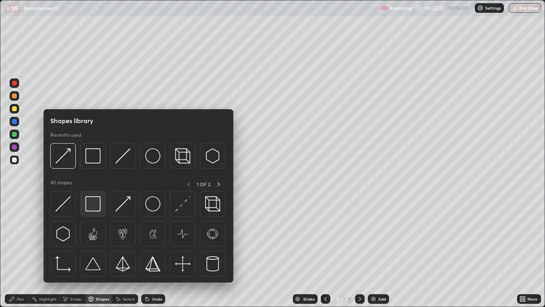
click at [94, 205] on img at bounding box center [92, 203] width 15 height 15
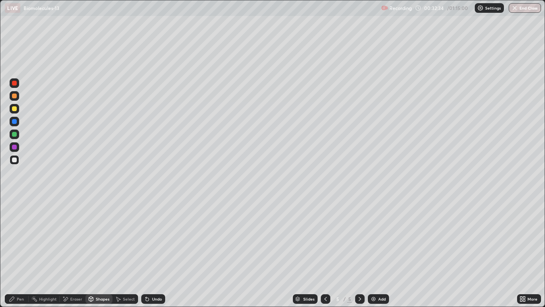
click at [102, 252] on div "Shapes" at bounding box center [103, 299] width 14 height 4
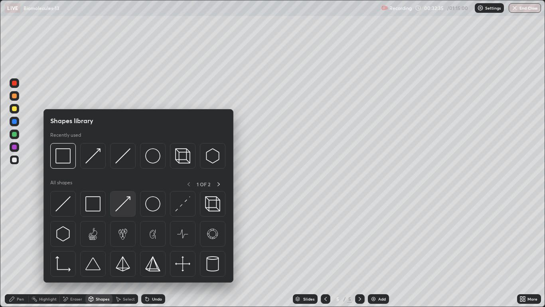
click at [127, 209] on img at bounding box center [122, 203] width 15 height 15
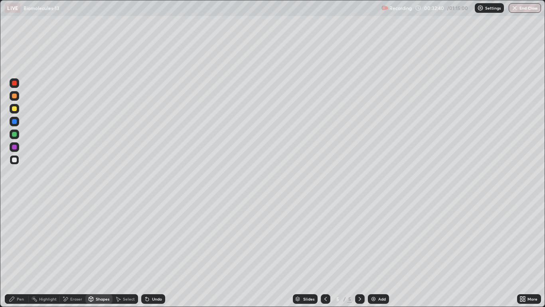
click at [20, 252] on div "Pen" at bounding box center [20, 299] width 7 height 4
click at [14, 109] on div at bounding box center [14, 108] width 5 height 5
click at [15, 99] on div at bounding box center [15, 96] width 10 height 10
click at [105, 252] on div "Shapes" at bounding box center [103, 299] width 14 height 4
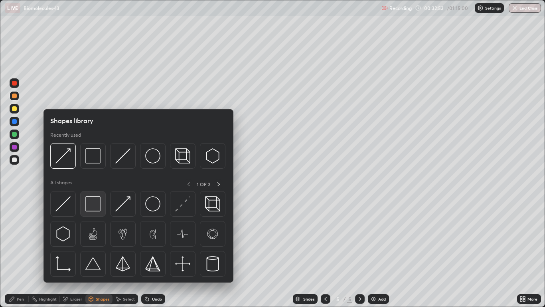
click at [97, 204] on img at bounding box center [92, 203] width 15 height 15
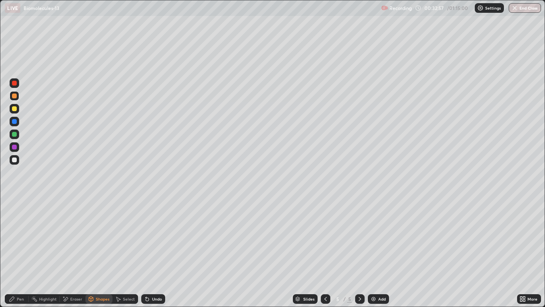
click at [99, 252] on div "Shapes" at bounding box center [103, 299] width 14 height 4
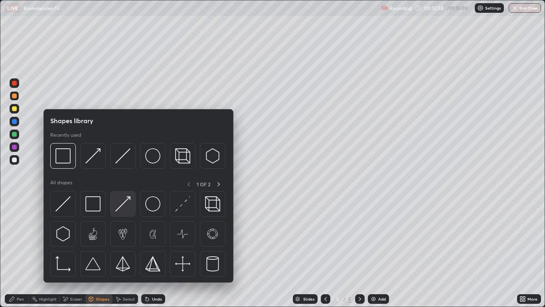
click at [123, 206] on img at bounding box center [122, 203] width 15 height 15
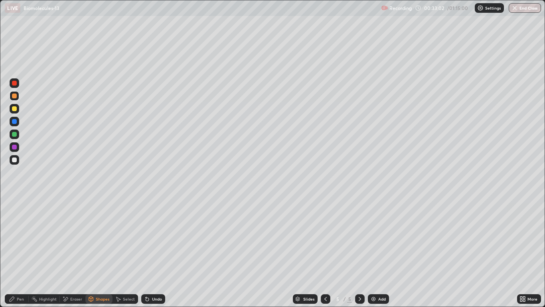
click at [18, 252] on div "Pen" at bounding box center [20, 299] width 7 height 4
click at [15, 160] on div at bounding box center [14, 159] width 5 height 5
click at [99, 252] on div "Shapes" at bounding box center [98, 299] width 27 height 10
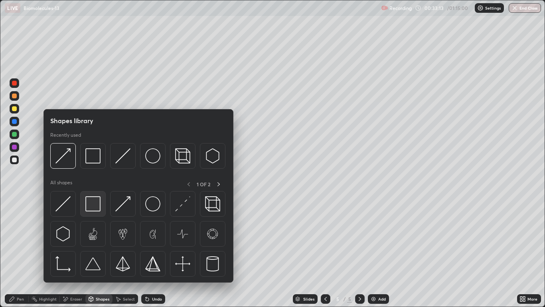
click at [97, 202] on img at bounding box center [92, 203] width 15 height 15
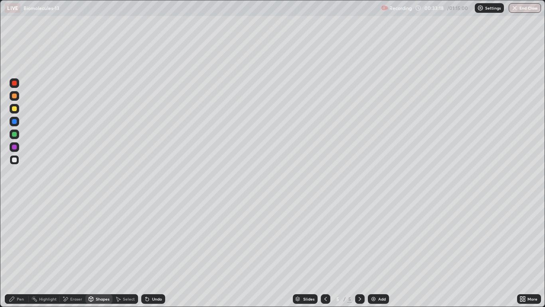
click at [18, 110] on div at bounding box center [15, 109] width 10 height 10
click at [20, 252] on div "Pen" at bounding box center [20, 299] width 7 height 4
click at [14, 98] on div at bounding box center [14, 95] width 5 height 5
click at [99, 252] on div "Shapes" at bounding box center [103, 299] width 14 height 4
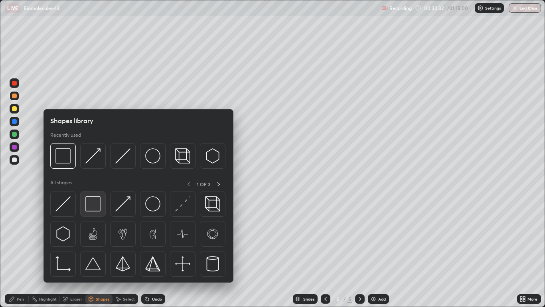
click at [91, 204] on img at bounding box center [92, 203] width 15 height 15
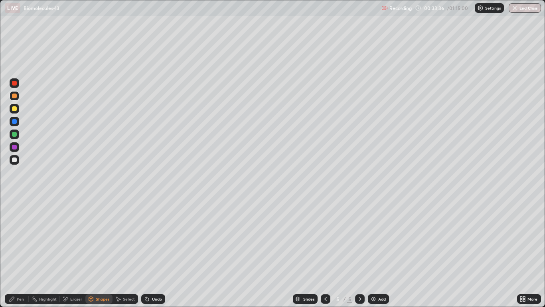
click at [21, 252] on div "Pen" at bounding box center [17, 299] width 24 height 10
click at [15, 158] on div at bounding box center [14, 159] width 5 height 5
click at [15, 96] on div at bounding box center [14, 95] width 5 height 5
click at [96, 252] on div "Shapes" at bounding box center [103, 299] width 14 height 4
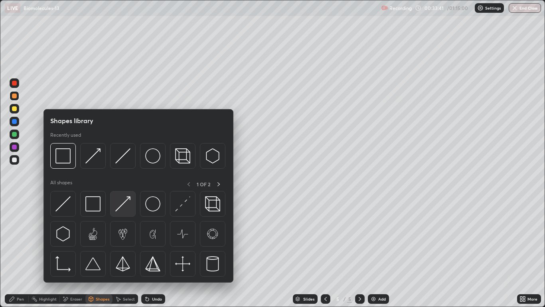
click at [124, 206] on img at bounding box center [122, 203] width 15 height 15
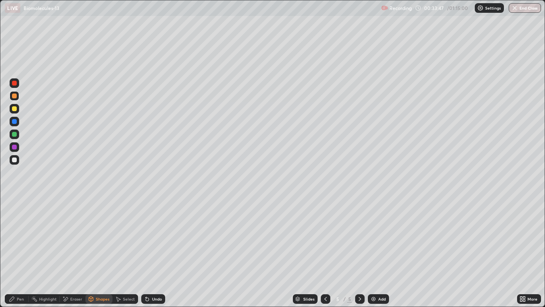
click at [20, 252] on div "Pen" at bounding box center [20, 299] width 7 height 4
click at [15, 160] on div at bounding box center [14, 159] width 5 height 5
click at [80, 252] on div "Eraser" at bounding box center [76, 299] width 12 height 4
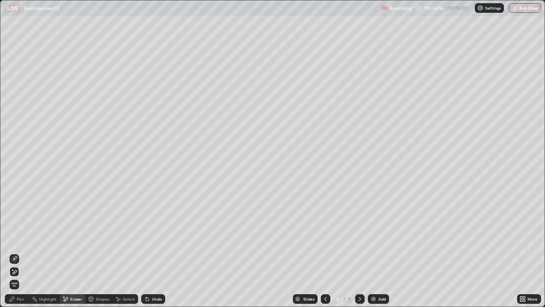
click at [22, 252] on div "Pen" at bounding box center [20, 299] width 7 height 4
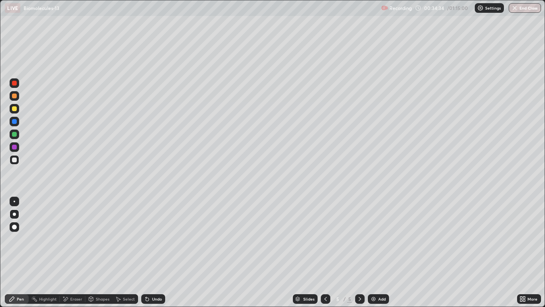
click at [18, 96] on div at bounding box center [15, 96] width 10 height 10
click at [14, 107] on div at bounding box center [14, 108] width 5 height 5
click at [103, 252] on div "Shapes" at bounding box center [103, 299] width 14 height 4
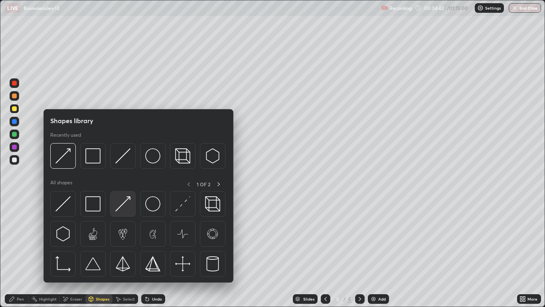
click at [123, 206] on img at bounding box center [122, 203] width 15 height 15
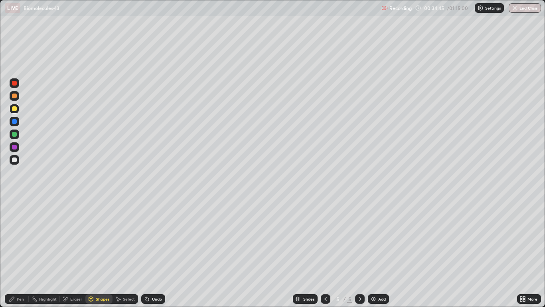
click at [22, 252] on div "Pen" at bounding box center [20, 299] width 7 height 4
click at [81, 252] on div "Eraser" at bounding box center [76, 299] width 12 height 4
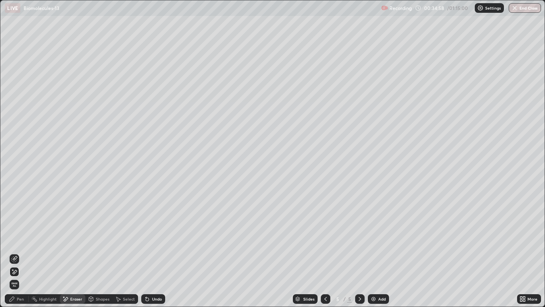
click at [25, 252] on div "Pen" at bounding box center [17, 299] width 24 height 10
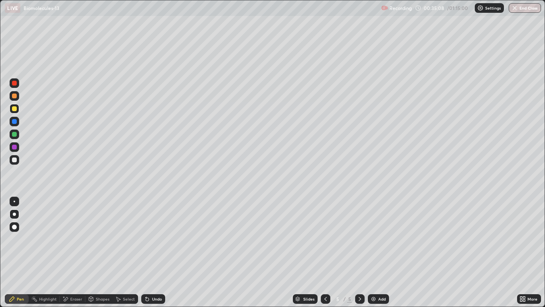
click at [105, 252] on div "Shapes" at bounding box center [103, 299] width 14 height 4
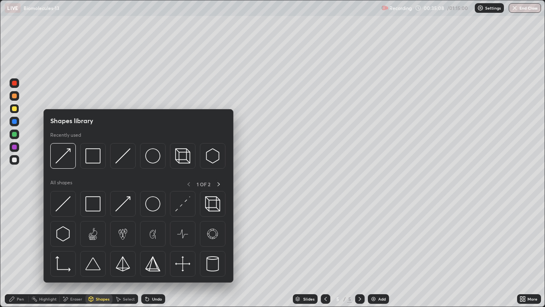
click at [94, 207] on img at bounding box center [92, 203] width 15 height 15
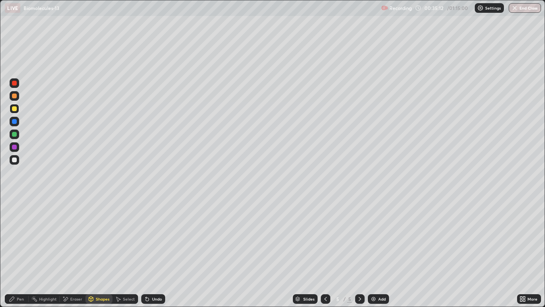
click at [16, 163] on div at bounding box center [15, 160] width 10 height 10
click at [80, 252] on div "Eraser" at bounding box center [76, 299] width 12 height 4
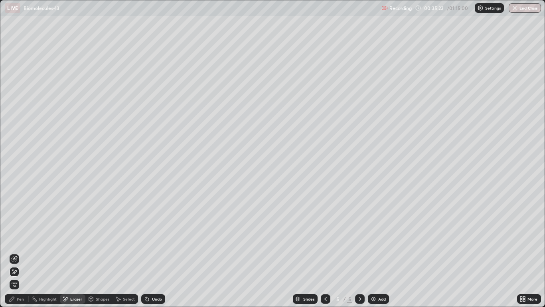
click at [22, 252] on div "Pen" at bounding box center [20, 299] width 7 height 4
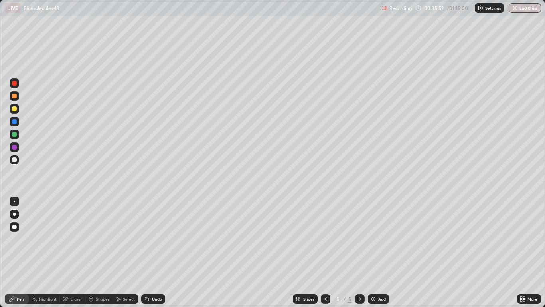
click at [16, 112] on div at bounding box center [15, 109] width 10 height 10
click at [101, 252] on div "Shapes" at bounding box center [103, 299] width 14 height 4
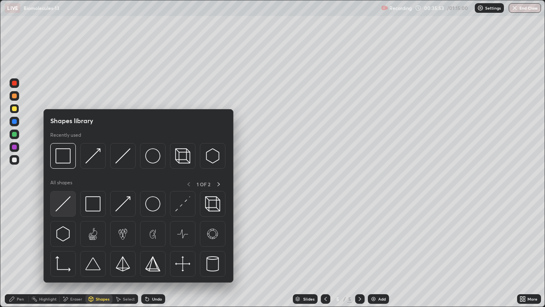
click at [68, 208] on img at bounding box center [62, 203] width 15 height 15
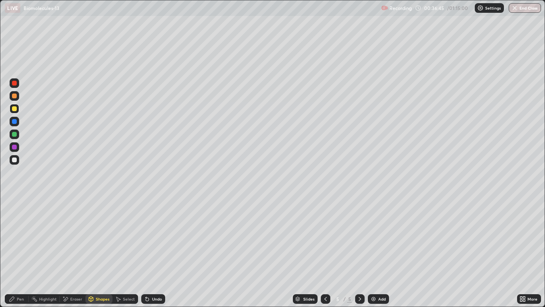
click at [325, 252] on icon at bounding box center [326, 299] width 2 height 4
click at [67, 252] on div "Eraser" at bounding box center [73, 299] width 26 height 10
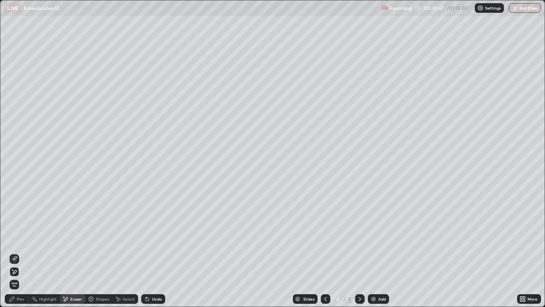
click at [363, 252] on div at bounding box center [360, 299] width 10 height 10
click at [19, 252] on div "Pen" at bounding box center [20, 299] width 7 height 4
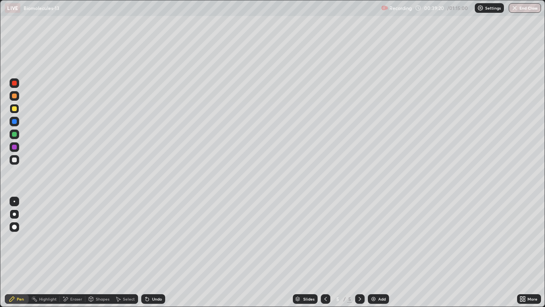
click at [16, 159] on div at bounding box center [14, 159] width 5 height 5
click at [100, 252] on div "Shapes" at bounding box center [103, 299] width 14 height 4
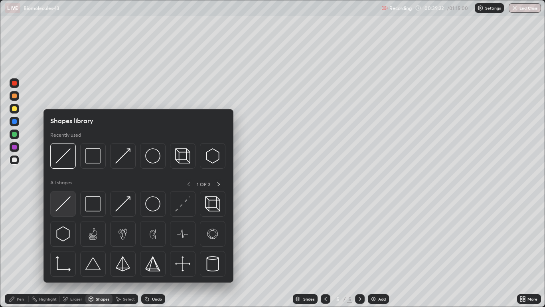
click at [63, 208] on img at bounding box center [62, 203] width 15 height 15
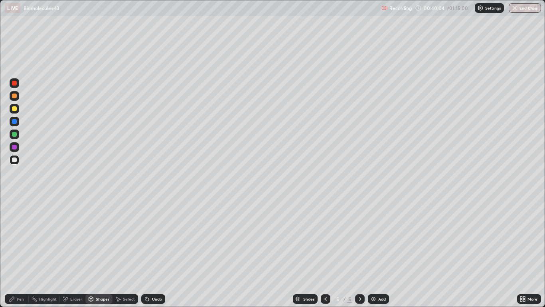
click at [76, 252] on div "Eraser" at bounding box center [76, 299] width 12 height 4
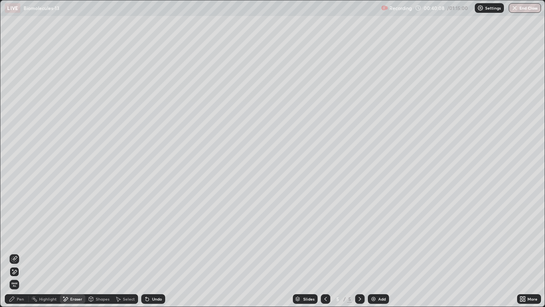
click at [21, 252] on div "Pen" at bounding box center [20, 299] width 7 height 4
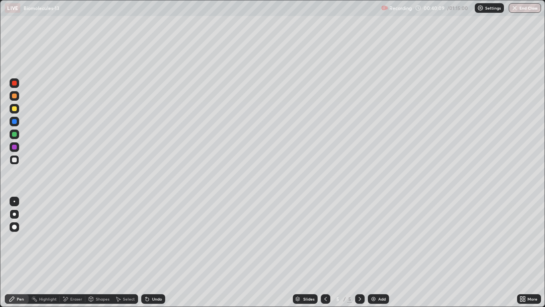
click at [15, 97] on div at bounding box center [14, 95] width 5 height 5
click at [16, 108] on div at bounding box center [14, 108] width 5 height 5
click at [97, 252] on div "Shapes" at bounding box center [103, 299] width 14 height 4
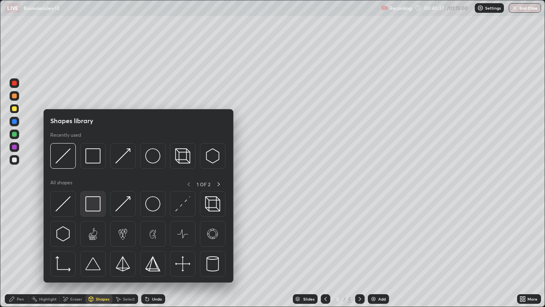
click at [86, 202] on img at bounding box center [92, 203] width 15 height 15
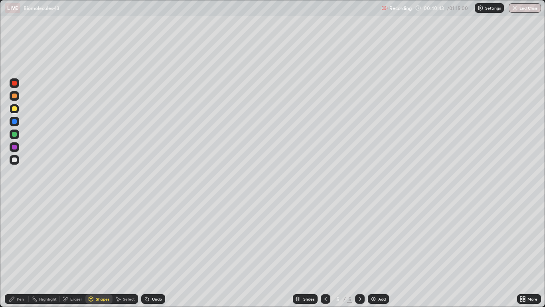
click at [17, 252] on div "Pen" at bounding box center [20, 299] width 7 height 4
click at [17, 161] on div at bounding box center [15, 160] width 10 height 10
click at [15, 159] on div at bounding box center [14, 159] width 5 height 5
click at [101, 252] on div "Shapes" at bounding box center [98, 299] width 27 height 10
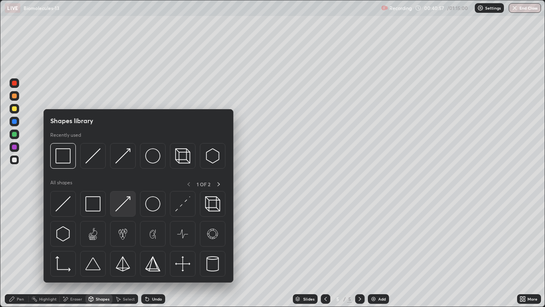
click at [128, 208] on img at bounding box center [122, 203] width 15 height 15
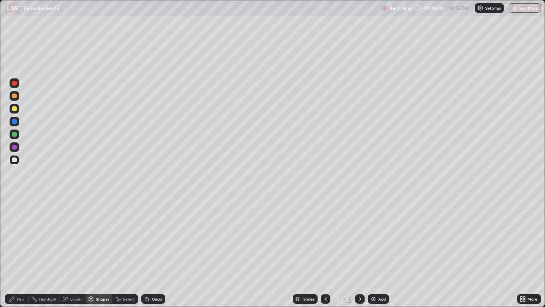
click at [375, 252] on img at bounding box center [373, 298] width 6 height 6
click at [16, 160] on div at bounding box center [14, 159] width 5 height 5
click at [104, 252] on div "Shapes" at bounding box center [103, 299] width 14 height 4
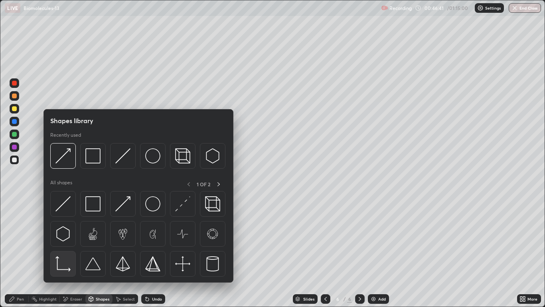
click at [70, 252] on img at bounding box center [62, 263] width 15 height 15
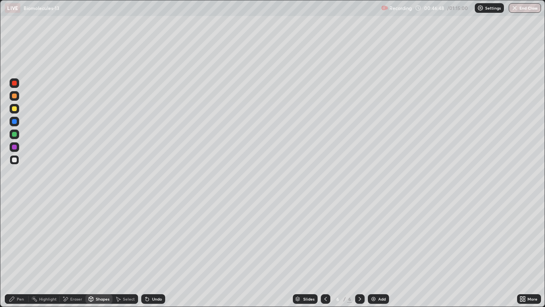
click at [20, 252] on div "Pen" at bounding box center [20, 299] width 7 height 4
click at [21, 252] on div "Pen" at bounding box center [20, 299] width 7 height 4
click at [14, 109] on div at bounding box center [14, 108] width 5 height 5
click at [74, 252] on div "Eraser" at bounding box center [76, 299] width 12 height 4
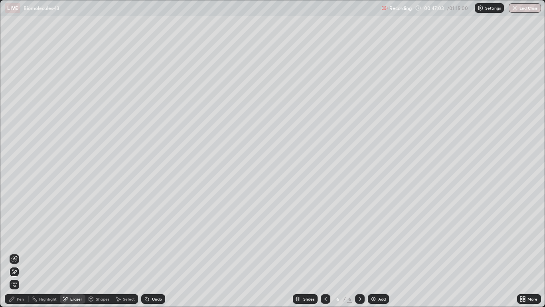
click at [19, 252] on div "Pen" at bounding box center [20, 299] width 7 height 4
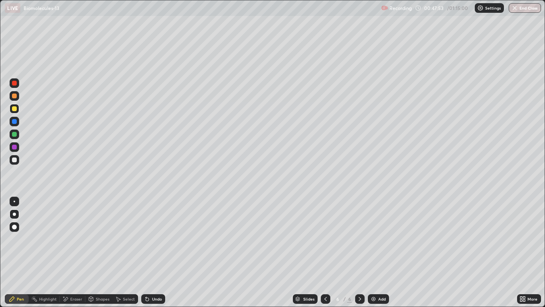
click at [76, 252] on div "Eraser" at bounding box center [76, 299] width 12 height 4
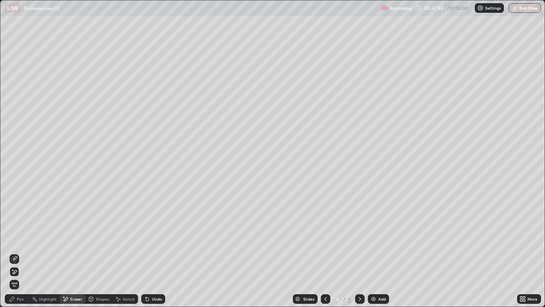
click at [19, 252] on div "Pen" at bounding box center [17, 299] width 24 height 10
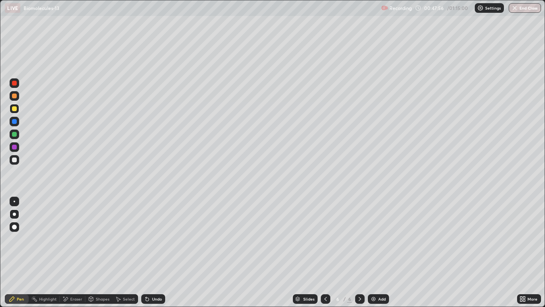
click at [24, 252] on div "Pen" at bounding box center [20, 299] width 7 height 4
click at [100, 252] on div "Shapes" at bounding box center [103, 299] width 14 height 4
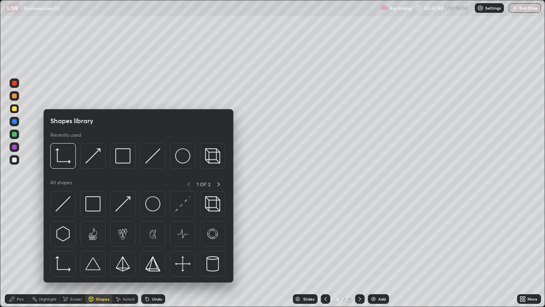
click at [14, 159] on div at bounding box center [14, 159] width 5 height 5
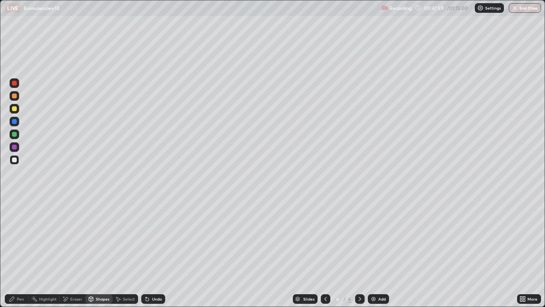
click at [14, 109] on div at bounding box center [14, 108] width 5 height 5
click at [20, 252] on div "Pen" at bounding box center [20, 299] width 7 height 4
click at [17, 158] on div at bounding box center [15, 160] width 10 height 10
click at [14, 96] on div at bounding box center [14, 95] width 5 height 5
click at [15, 110] on div at bounding box center [14, 108] width 5 height 5
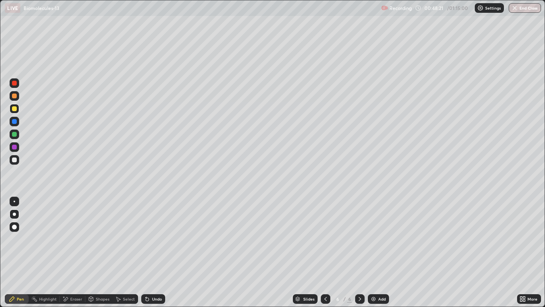
click at [97, 252] on div "Shapes" at bounding box center [98, 299] width 27 height 10
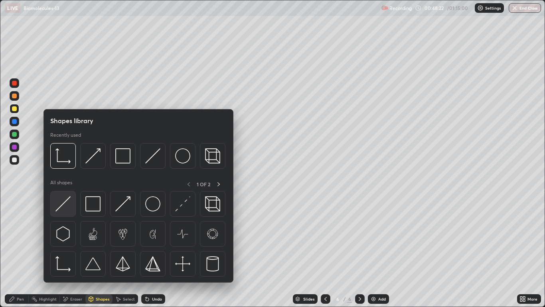
click at [66, 206] on img at bounding box center [62, 203] width 15 height 15
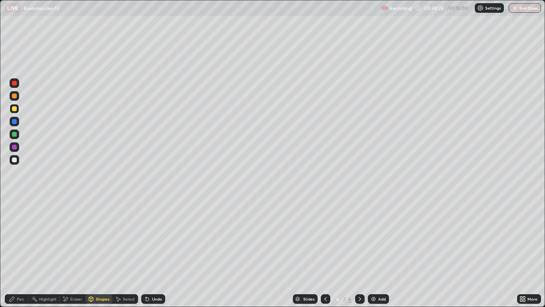
click at [16, 135] on div at bounding box center [14, 134] width 5 height 5
click at [99, 252] on div "Shapes" at bounding box center [103, 299] width 14 height 4
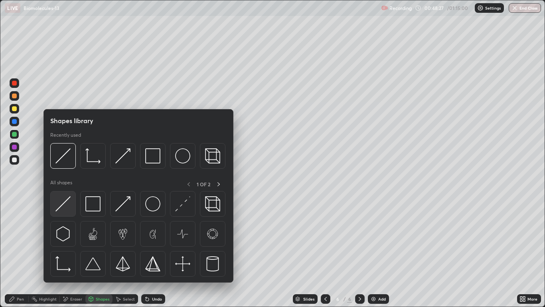
click at [69, 211] on div at bounding box center [63, 204] width 26 height 26
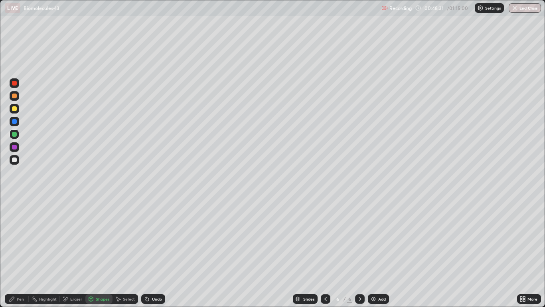
click at [24, 252] on div "Pen" at bounding box center [20, 299] width 7 height 4
click at [99, 252] on div "Shapes" at bounding box center [103, 299] width 14 height 4
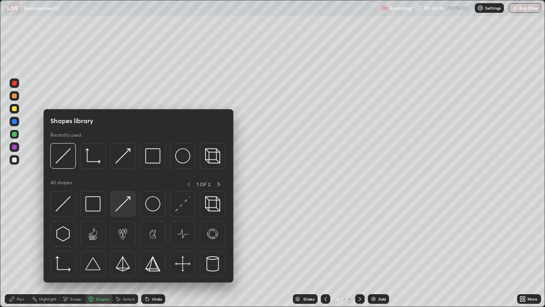
click at [122, 208] on img at bounding box center [122, 203] width 15 height 15
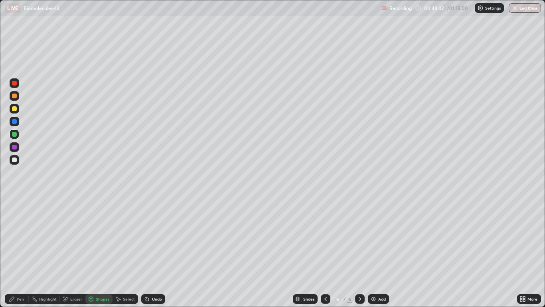
click at [19, 252] on div "Pen" at bounding box center [17, 299] width 24 height 10
click at [16, 110] on div at bounding box center [14, 108] width 5 height 5
click at [99, 252] on div "Shapes" at bounding box center [103, 299] width 14 height 4
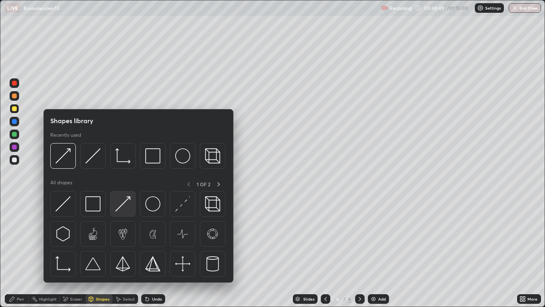
click at [121, 208] on img at bounding box center [122, 203] width 15 height 15
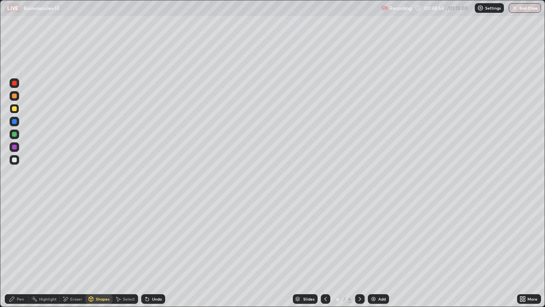
click at [20, 252] on div "Pen" at bounding box center [20, 299] width 7 height 4
click at [16, 162] on div at bounding box center [15, 160] width 10 height 10
click at [70, 252] on div "Eraser" at bounding box center [76, 299] width 12 height 4
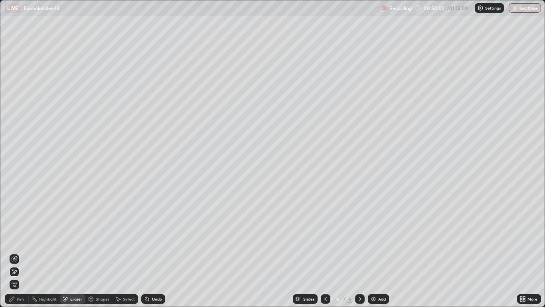
click at [16, 252] on icon at bounding box center [14, 271] width 6 height 7
click at [22, 252] on div "Pen" at bounding box center [20, 299] width 7 height 4
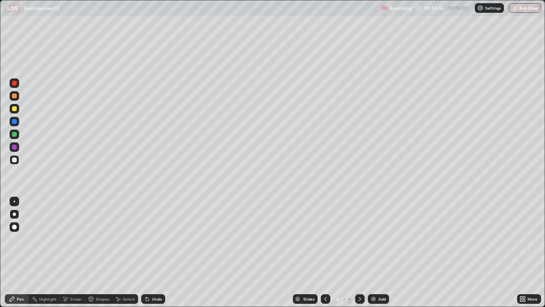
click at [15, 97] on div at bounding box center [14, 95] width 5 height 5
click at [26, 252] on div "Pen" at bounding box center [17, 299] width 24 height 10
click at [75, 252] on div "Eraser" at bounding box center [76, 299] width 12 height 4
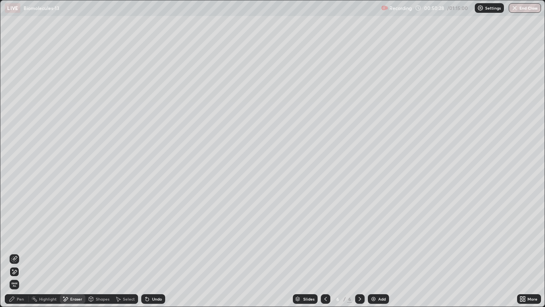
click at [97, 252] on div "Shapes" at bounding box center [103, 299] width 14 height 4
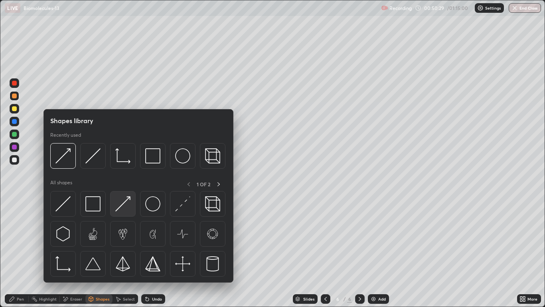
click at [123, 206] on img at bounding box center [122, 203] width 15 height 15
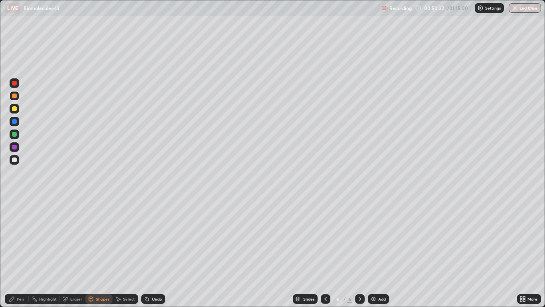
click at [73, 252] on div "Eraser" at bounding box center [76, 299] width 12 height 4
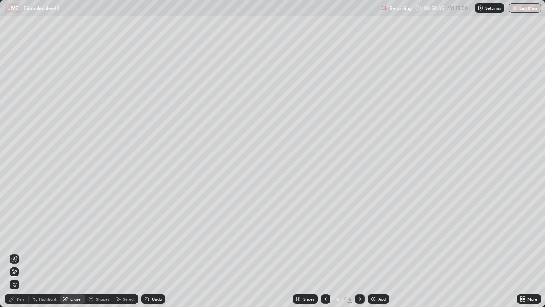
click at [20, 252] on div "Pen" at bounding box center [20, 299] width 7 height 4
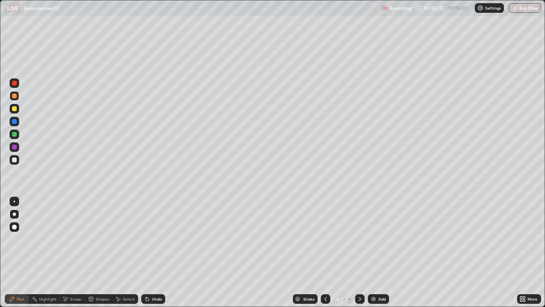
click at [99, 252] on div "Shapes" at bounding box center [103, 299] width 14 height 4
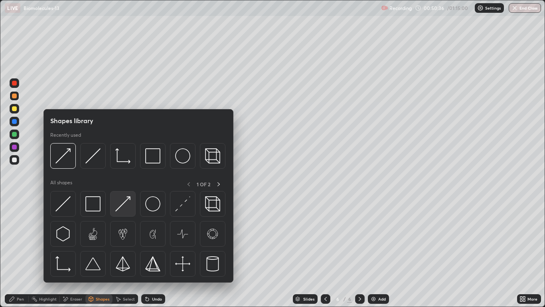
click at [121, 207] on img at bounding box center [122, 203] width 15 height 15
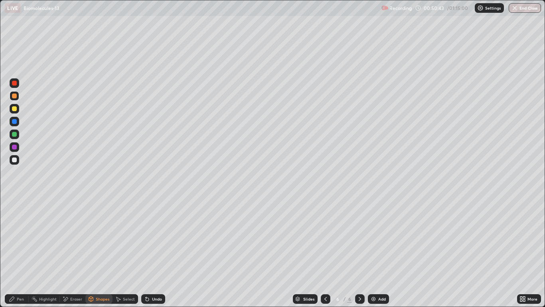
click at [28, 252] on div at bounding box center [28, 298] width 0 height 6
click at [20, 252] on div "Pen" at bounding box center [20, 299] width 7 height 4
click at [14, 110] on div at bounding box center [14, 108] width 5 height 5
click at [16, 98] on div at bounding box center [14, 95] width 5 height 5
click at [72, 252] on div "Eraser" at bounding box center [76, 299] width 12 height 4
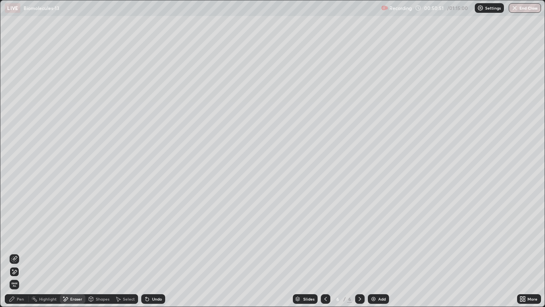
click at [14, 252] on icon at bounding box center [14, 258] width 6 height 6
click at [20, 252] on div "Pen" at bounding box center [20, 299] width 7 height 4
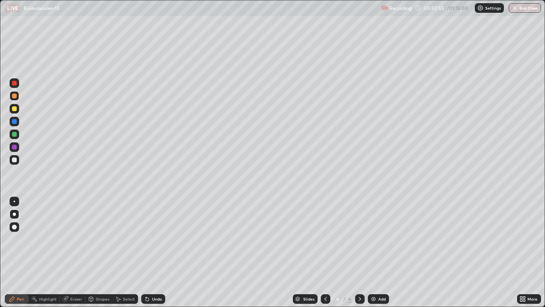
click at [16, 96] on div at bounding box center [14, 95] width 5 height 5
click at [100, 252] on div "Shapes" at bounding box center [98, 299] width 27 height 10
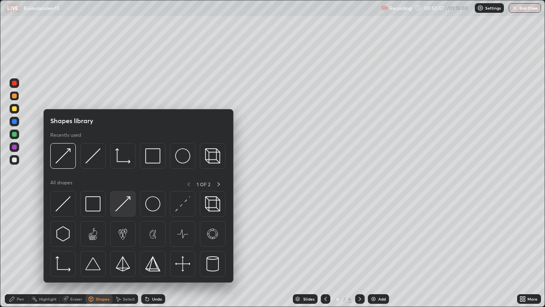
click at [123, 208] on img at bounding box center [122, 203] width 15 height 15
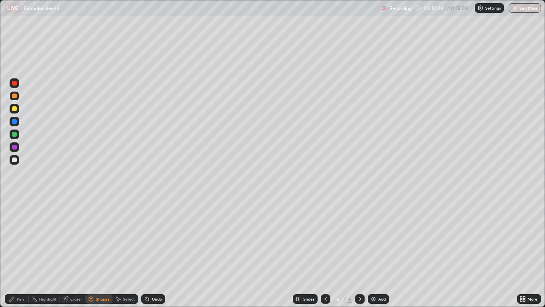
click at [97, 252] on div "Shapes" at bounding box center [103, 299] width 14 height 4
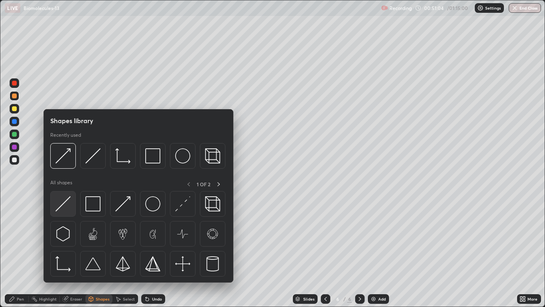
click at [67, 206] on img at bounding box center [62, 203] width 15 height 15
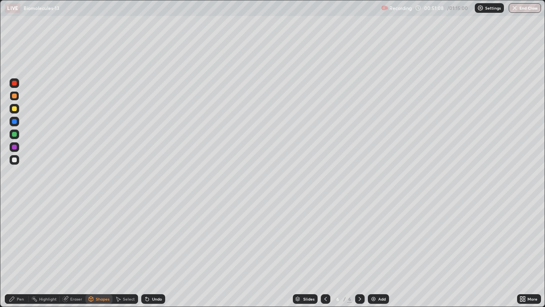
click at [76, 252] on div "Eraser" at bounding box center [76, 299] width 12 height 4
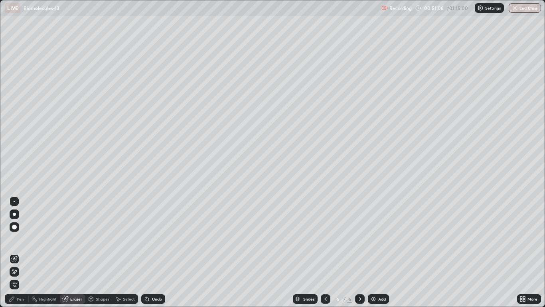
click at [14, 252] on icon at bounding box center [14, 258] width 6 height 6
click at [98, 252] on div "Shapes" at bounding box center [98, 299] width 27 height 10
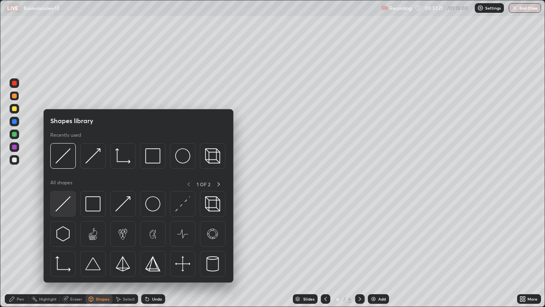
click at [69, 207] on img at bounding box center [62, 203] width 15 height 15
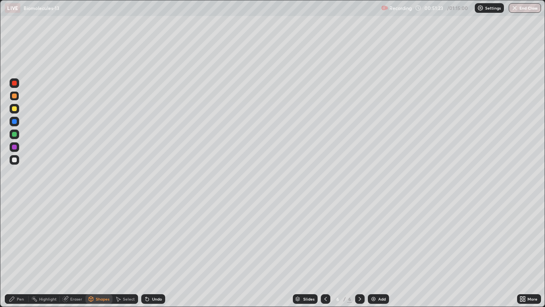
click at [16, 109] on div at bounding box center [14, 108] width 5 height 5
click at [77, 252] on div "Eraser" at bounding box center [76, 299] width 12 height 4
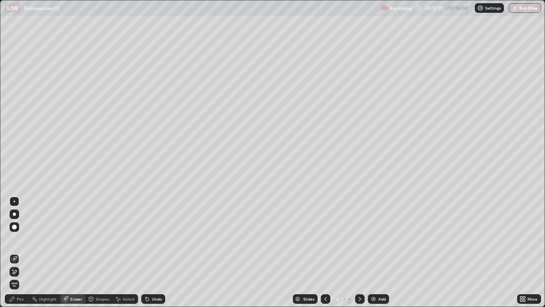
click at [16, 252] on icon at bounding box center [14, 258] width 6 height 6
click at [74, 252] on div "Eraser" at bounding box center [76, 299] width 12 height 4
click at [16, 252] on div "Pen" at bounding box center [17, 299] width 24 height 10
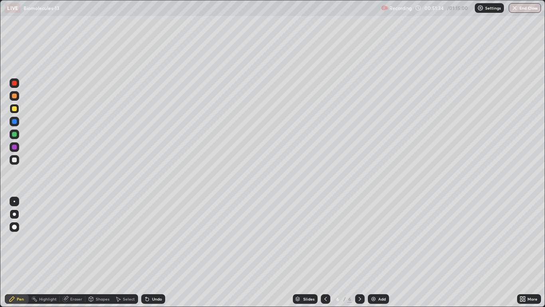
click at [16, 161] on div at bounding box center [14, 159] width 5 height 5
click at [99, 252] on div "Shapes" at bounding box center [103, 299] width 14 height 4
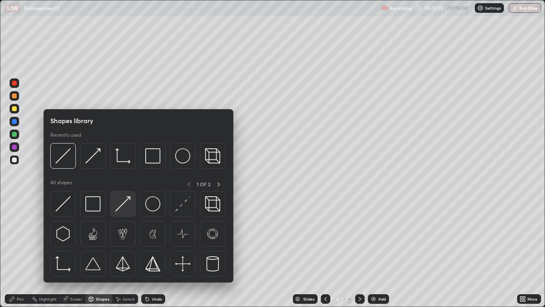
click at [122, 207] on img at bounding box center [122, 203] width 15 height 15
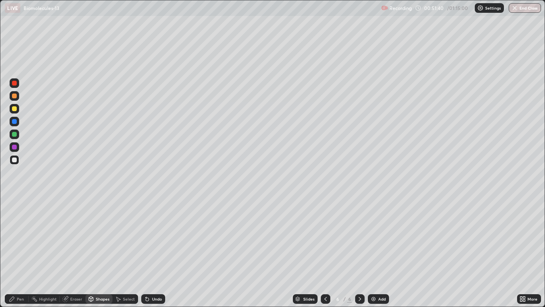
click at [20, 252] on div "Pen" at bounding box center [20, 299] width 7 height 4
click at [71, 252] on div "Eraser" at bounding box center [76, 299] width 12 height 4
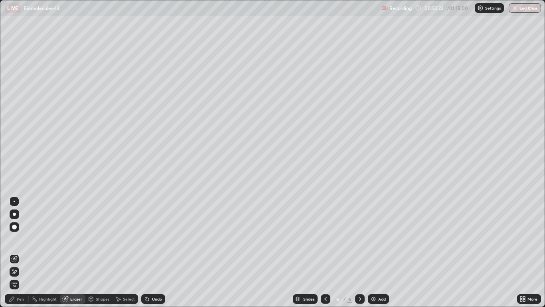
click at [14, 252] on icon at bounding box center [14, 271] width 6 height 7
click at [71, 252] on div "Eraser" at bounding box center [76, 299] width 12 height 4
click at [20, 252] on div "Pen" at bounding box center [17, 299] width 24 height 10
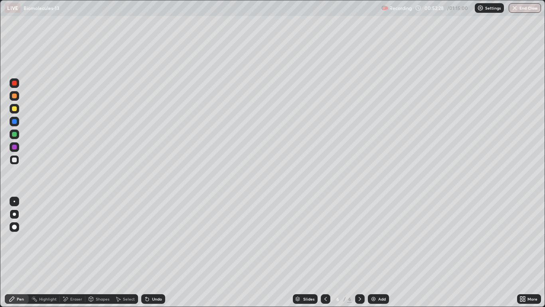
click at [15, 111] on div at bounding box center [15, 109] width 10 height 10
click at [95, 252] on div "Shapes" at bounding box center [98, 299] width 27 height 10
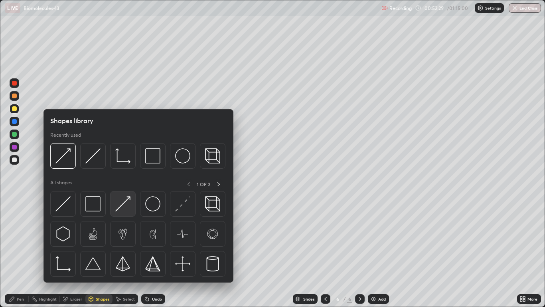
click at [120, 206] on img at bounding box center [122, 203] width 15 height 15
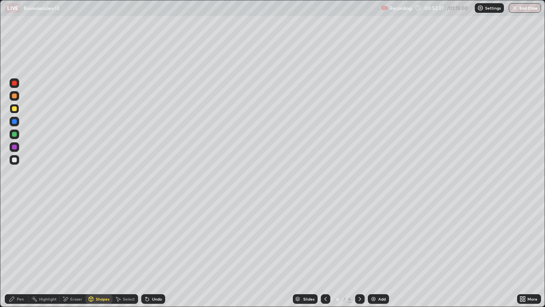
click at [14, 159] on div at bounding box center [14, 159] width 5 height 5
click at [14, 109] on div at bounding box center [14, 108] width 5 height 5
click at [19, 252] on div "Pen" at bounding box center [17, 299] width 24 height 10
click at [95, 252] on div "Shapes" at bounding box center [98, 299] width 27 height 10
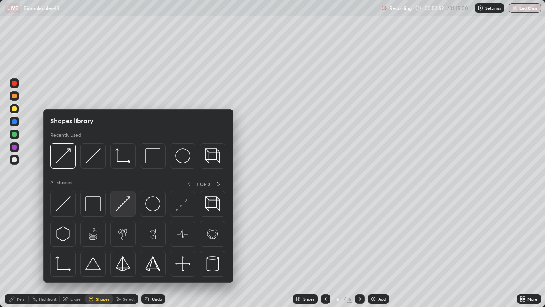
click at [119, 204] on img at bounding box center [122, 203] width 15 height 15
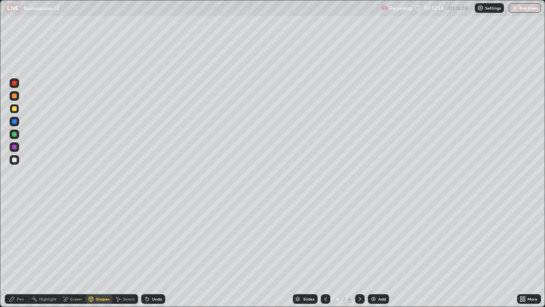
click at [16, 135] on div at bounding box center [14, 134] width 5 height 5
click at [22, 252] on div "Pen" at bounding box center [20, 299] width 7 height 4
click at [25, 252] on div "Pen" at bounding box center [17, 299] width 24 height 16
click at [15, 134] on div at bounding box center [14, 134] width 5 height 5
click at [76, 252] on div "Eraser" at bounding box center [76, 299] width 12 height 4
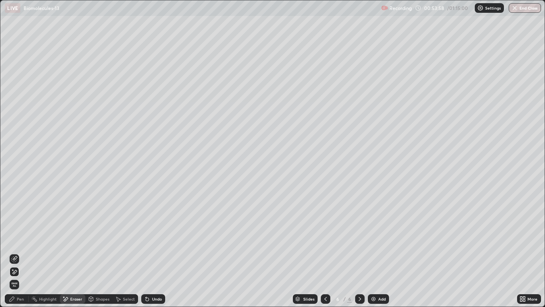
click at [19, 252] on div "Pen" at bounding box center [20, 299] width 7 height 4
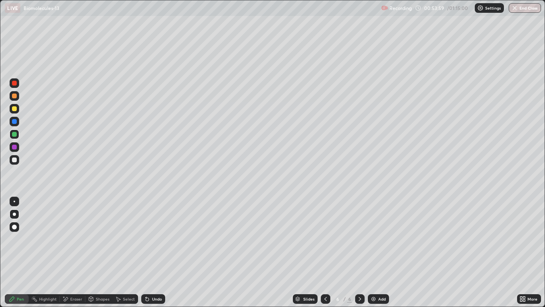
click at [14, 159] on div at bounding box center [14, 159] width 5 height 5
click at [14, 111] on div at bounding box center [14, 108] width 5 height 5
click at [105, 252] on div "Shapes" at bounding box center [103, 299] width 14 height 4
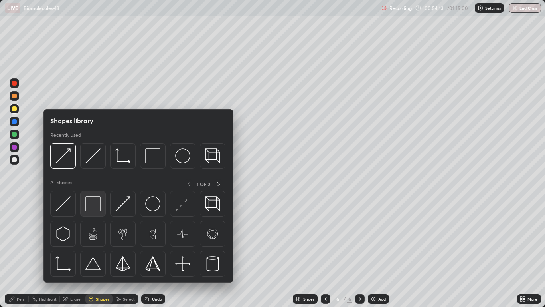
click at [95, 206] on img at bounding box center [92, 203] width 15 height 15
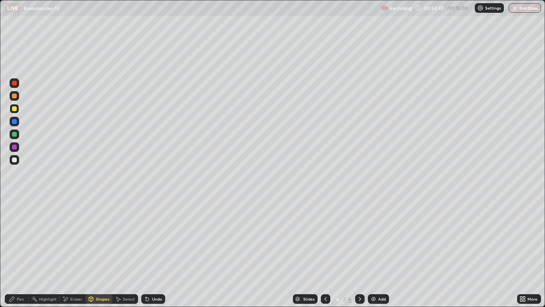
click at [75, 252] on div "Eraser" at bounding box center [76, 299] width 12 height 4
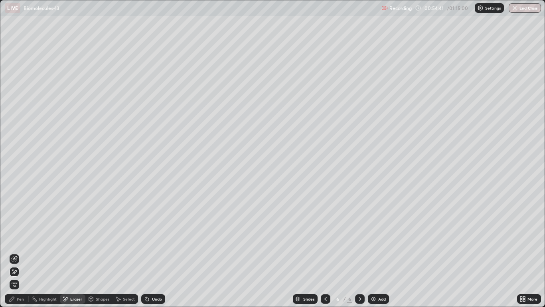
click at [20, 252] on div "Pen" at bounding box center [20, 299] width 7 height 4
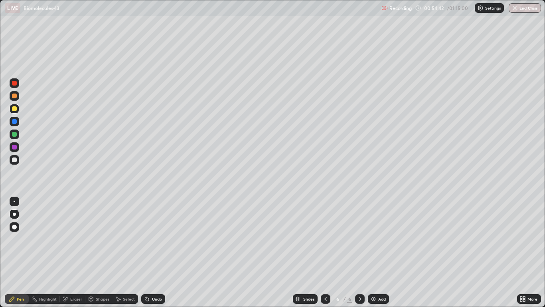
click at [17, 162] on div at bounding box center [15, 160] width 10 height 10
click at [19, 252] on div "Pen" at bounding box center [20, 299] width 7 height 4
click at [18, 109] on div at bounding box center [15, 109] width 10 height 10
click at [15, 160] on div at bounding box center [14, 159] width 5 height 5
click at [14, 158] on div at bounding box center [14, 159] width 5 height 5
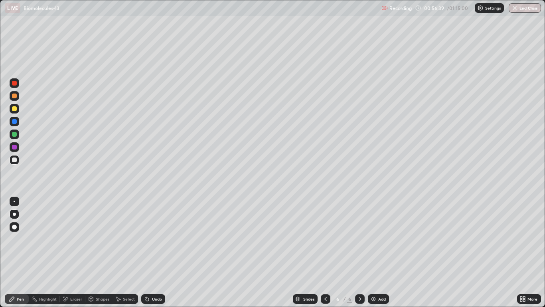
click at [16, 109] on div at bounding box center [14, 108] width 5 height 5
click at [16, 159] on div at bounding box center [14, 159] width 5 height 5
click at [99, 252] on div "Shapes" at bounding box center [103, 299] width 14 height 4
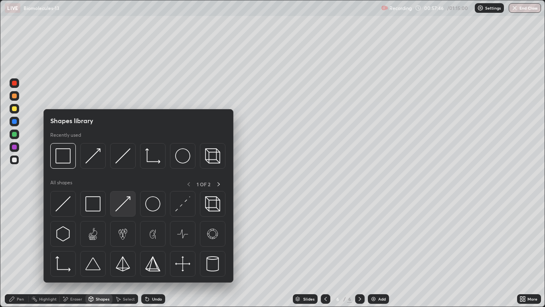
click at [125, 205] on img at bounding box center [122, 203] width 15 height 15
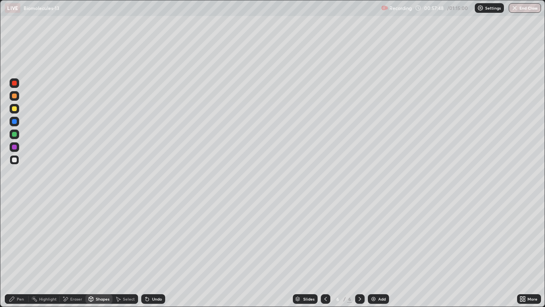
click at [16, 252] on div "Pen" at bounding box center [17, 299] width 24 height 10
click at [15, 109] on div at bounding box center [14, 108] width 5 height 5
click at [103, 252] on div "Shapes" at bounding box center [103, 299] width 14 height 4
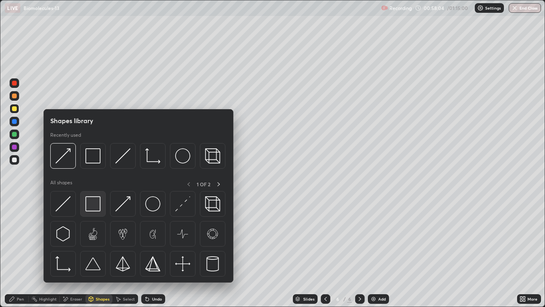
click at [95, 201] on img at bounding box center [92, 203] width 15 height 15
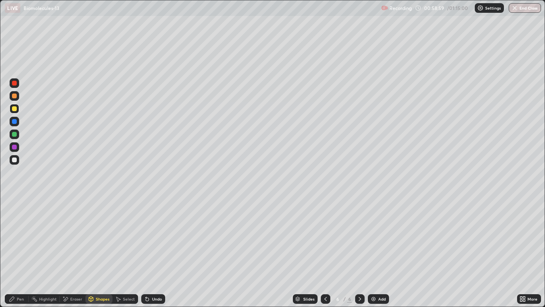
click at [15, 148] on div at bounding box center [14, 147] width 5 height 5
click at [93, 252] on icon at bounding box center [91, 298] width 6 height 6
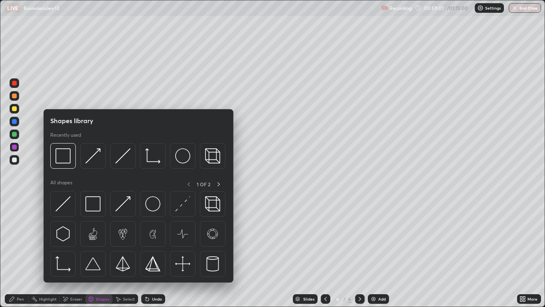
click at [19, 252] on div "Pen" at bounding box center [20, 299] width 7 height 4
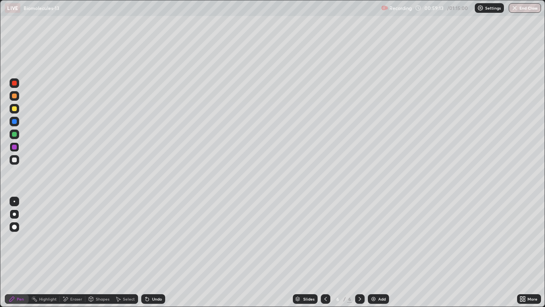
click at [99, 252] on div "Shapes" at bounding box center [103, 299] width 14 height 4
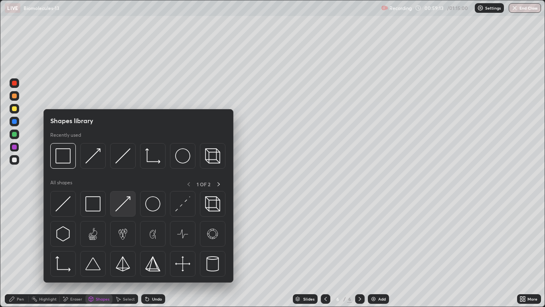
click at [124, 209] on img at bounding box center [122, 203] width 15 height 15
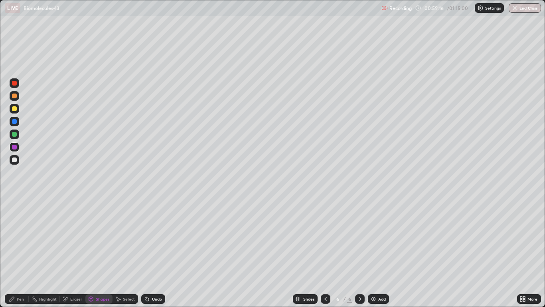
click at [15, 252] on icon at bounding box center [12, 298] width 6 height 6
click at [15, 110] on div at bounding box center [14, 108] width 5 height 5
click at [101, 252] on div "Shapes" at bounding box center [103, 299] width 14 height 4
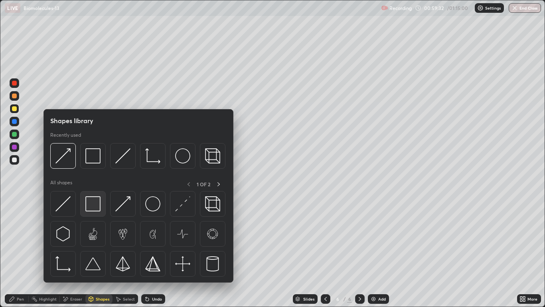
click at [97, 206] on img at bounding box center [92, 203] width 15 height 15
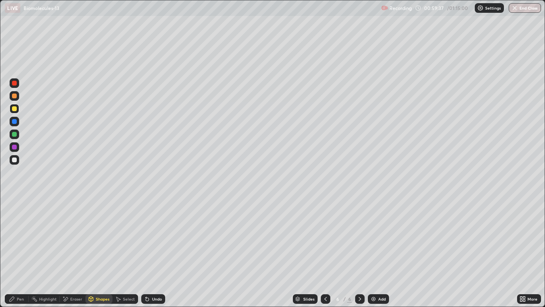
click at [16, 149] on div at bounding box center [14, 147] width 5 height 5
click at [97, 252] on div "Shapes" at bounding box center [98, 299] width 27 height 10
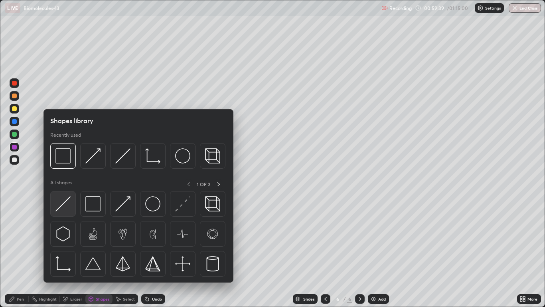
click at [68, 207] on img at bounding box center [62, 203] width 15 height 15
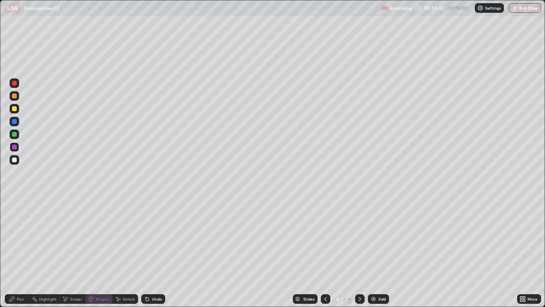
click at [95, 252] on div "Shapes" at bounding box center [98, 299] width 27 height 10
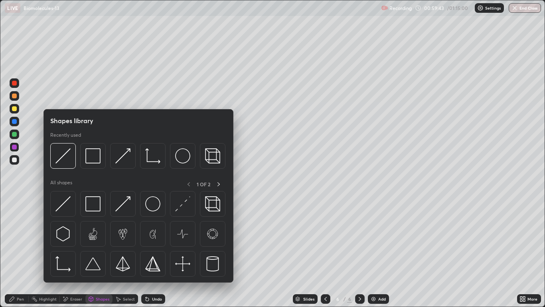
click at [73, 252] on div "Eraser" at bounding box center [76, 299] width 12 height 4
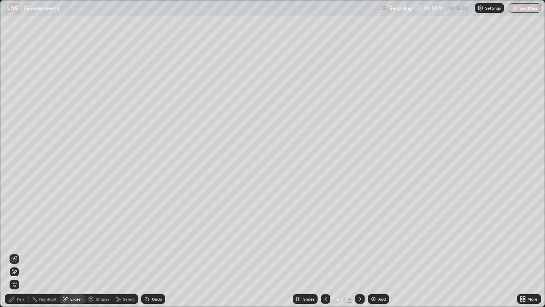
click at [14, 252] on icon at bounding box center [14, 258] width 6 height 6
click at [20, 252] on div "Pen" at bounding box center [20, 299] width 7 height 4
click at [21, 252] on div "Pen" at bounding box center [20, 299] width 7 height 4
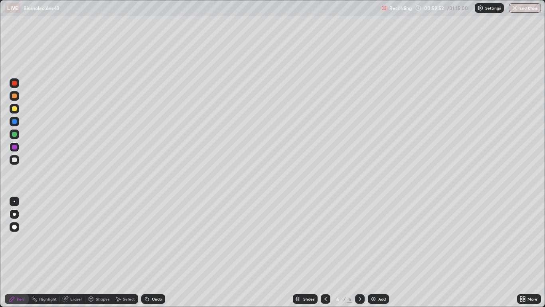
click at [15, 97] on div at bounding box center [14, 95] width 5 height 5
click at [15, 147] on div at bounding box center [14, 147] width 5 height 5
click at [94, 252] on icon at bounding box center [91, 298] width 6 height 6
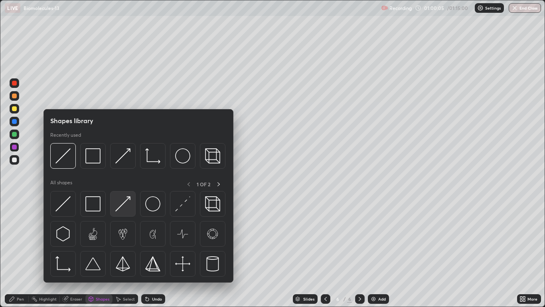
click at [121, 206] on img at bounding box center [122, 203] width 15 height 15
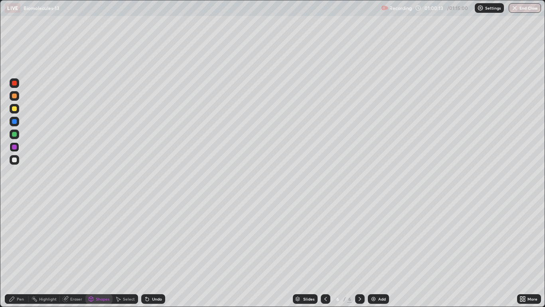
click at [14, 252] on div "Pen" at bounding box center [17, 299] width 24 height 10
click at [15, 83] on div at bounding box center [14, 83] width 5 height 5
click at [96, 252] on div "Shapes" at bounding box center [103, 299] width 14 height 4
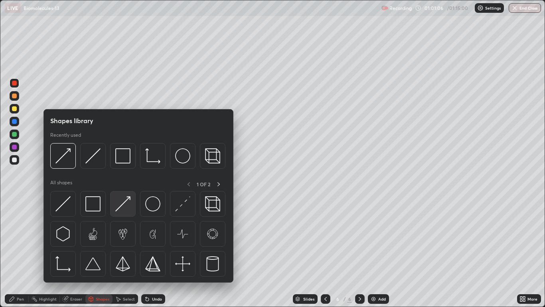
click at [123, 209] on img at bounding box center [122, 203] width 15 height 15
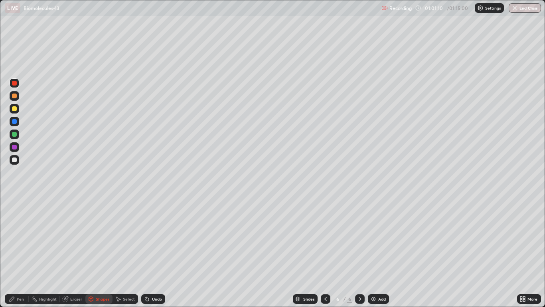
click at [20, 252] on div "Pen" at bounding box center [20, 299] width 7 height 4
click at [19, 252] on div "Pen" at bounding box center [20, 299] width 7 height 4
click at [14, 147] on div at bounding box center [14, 147] width 5 height 5
click at [74, 252] on div "Eraser" at bounding box center [76, 299] width 12 height 4
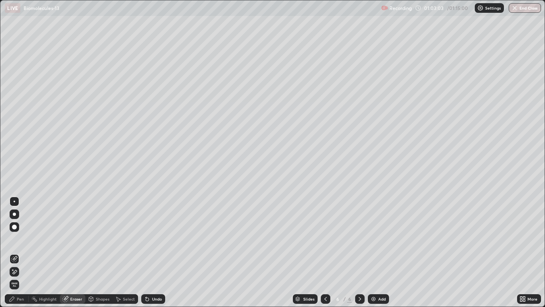
click at [15, 252] on icon at bounding box center [14, 271] width 6 height 7
click at [22, 252] on div "Pen" at bounding box center [20, 299] width 7 height 4
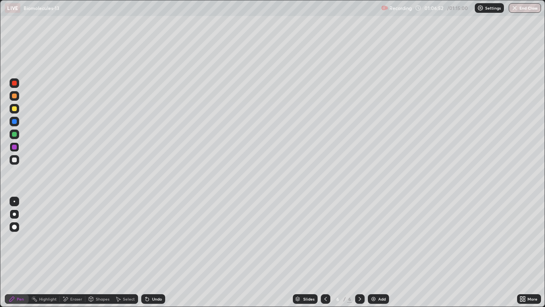
click at [16, 113] on div at bounding box center [15, 109] width 10 height 10
click at [19, 252] on div "Pen" at bounding box center [20, 299] width 7 height 4
click at [15, 160] on div at bounding box center [14, 159] width 5 height 5
click at [100, 252] on div "Shapes" at bounding box center [98, 299] width 27 height 10
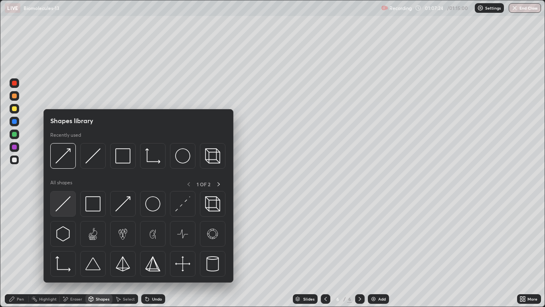
click at [64, 209] on img at bounding box center [62, 203] width 15 height 15
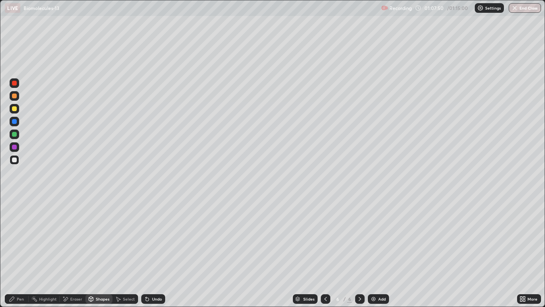
click at [23, 252] on div "Pen" at bounding box center [20, 299] width 7 height 4
click at [15, 160] on div at bounding box center [14, 159] width 5 height 5
click at [16, 110] on div at bounding box center [14, 108] width 5 height 5
click at [100, 252] on div "Shapes" at bounding box center [103, 299] width 14 height 4
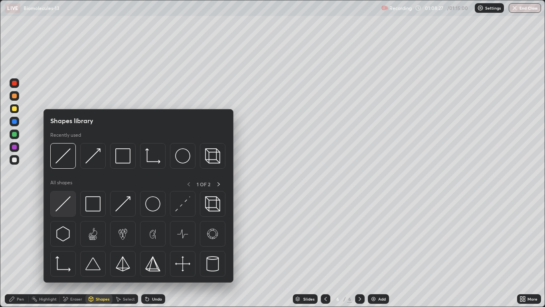
click at [68, 209] on img at bounding box center [62, 203] width 15 height 15
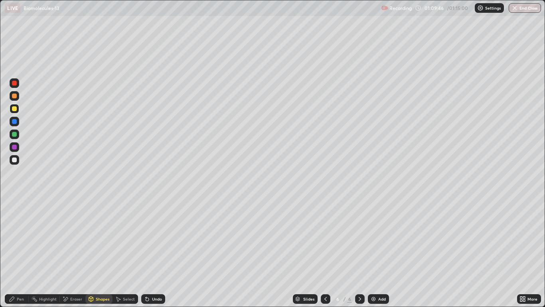
click at [534, 8] on button "End Class" at bounding box center [525, 8] width 32 height 10
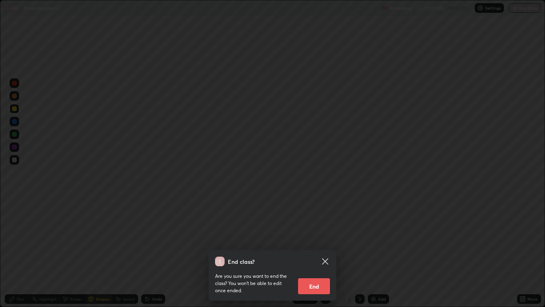
click at [317, 252] on button "End" at bounding box center [314, 286] width 32 height 16
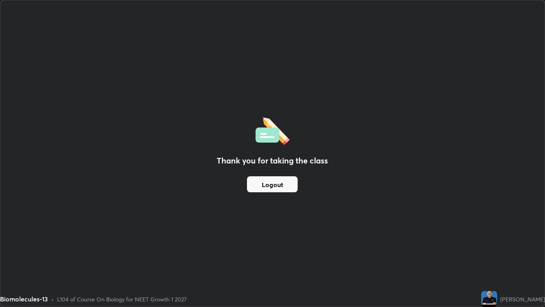
click at [280, 176] on button "Logout" at bounding box center [272, 184] width 51 height 16
